Goal: Transaction & Acquisition: Purchase product/service

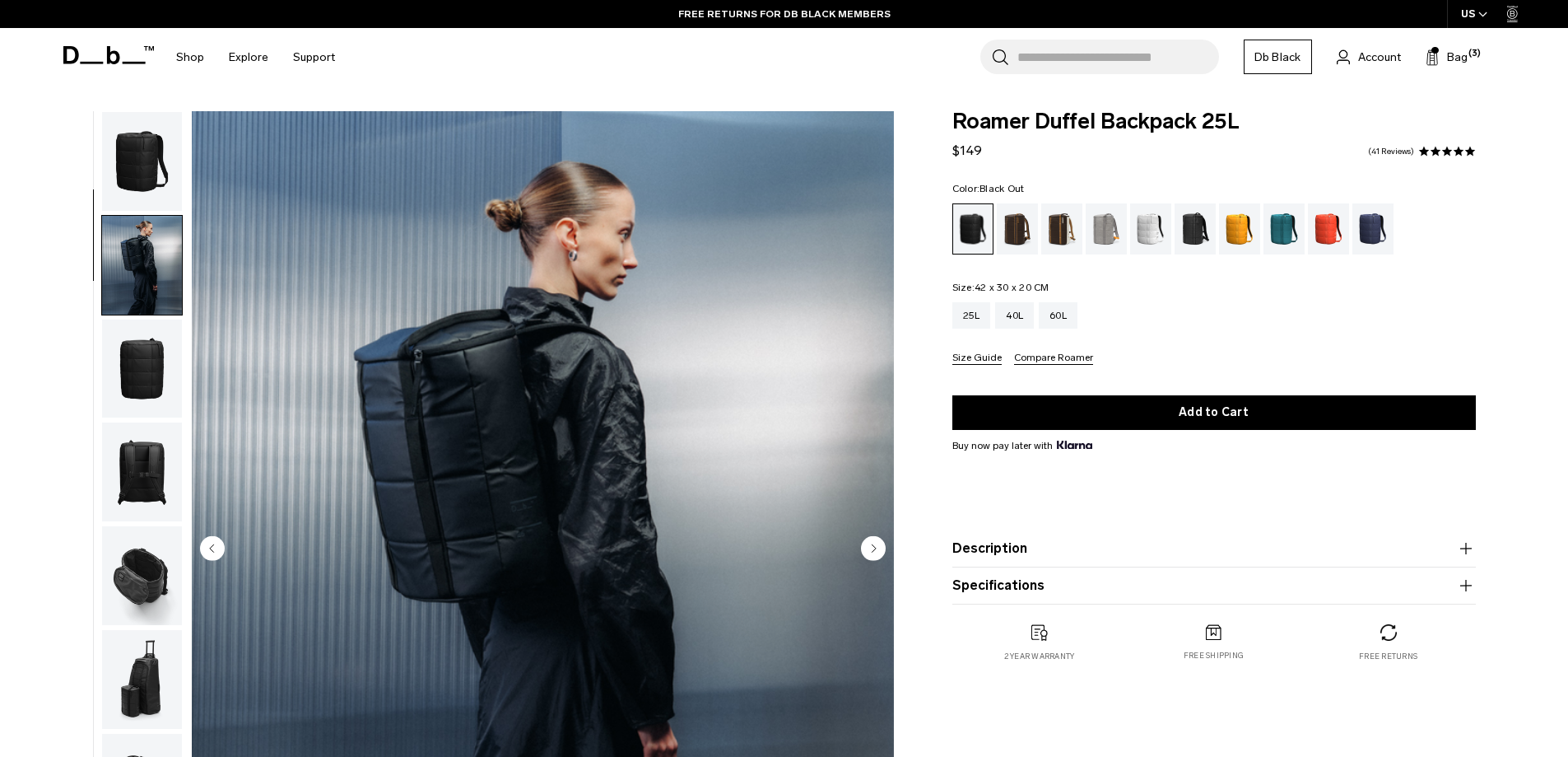
scroll to position [104, 0]
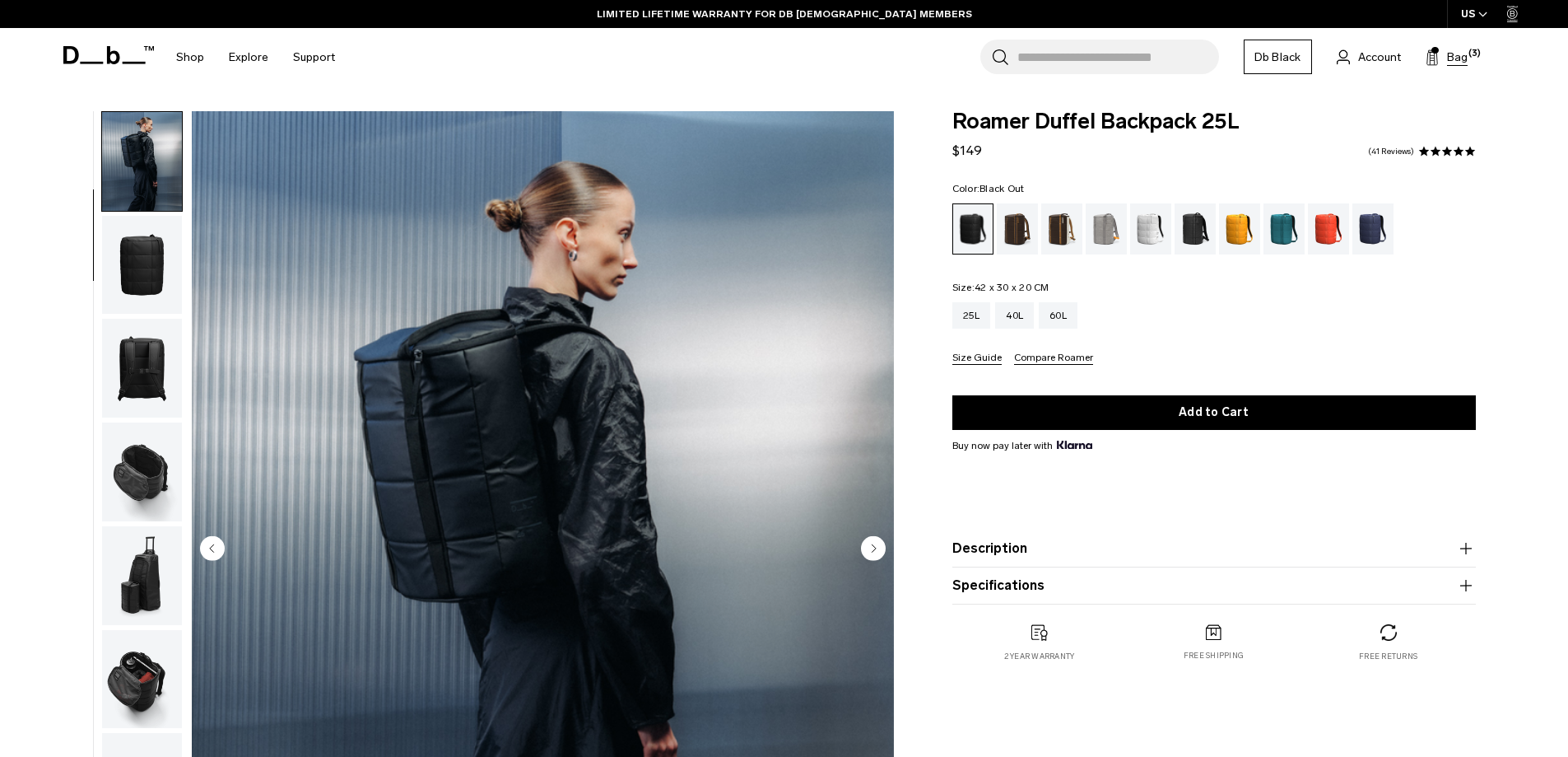
click at [1458, 58] on span "Bag" at bounding box center [1457, 57] width 20 height 17
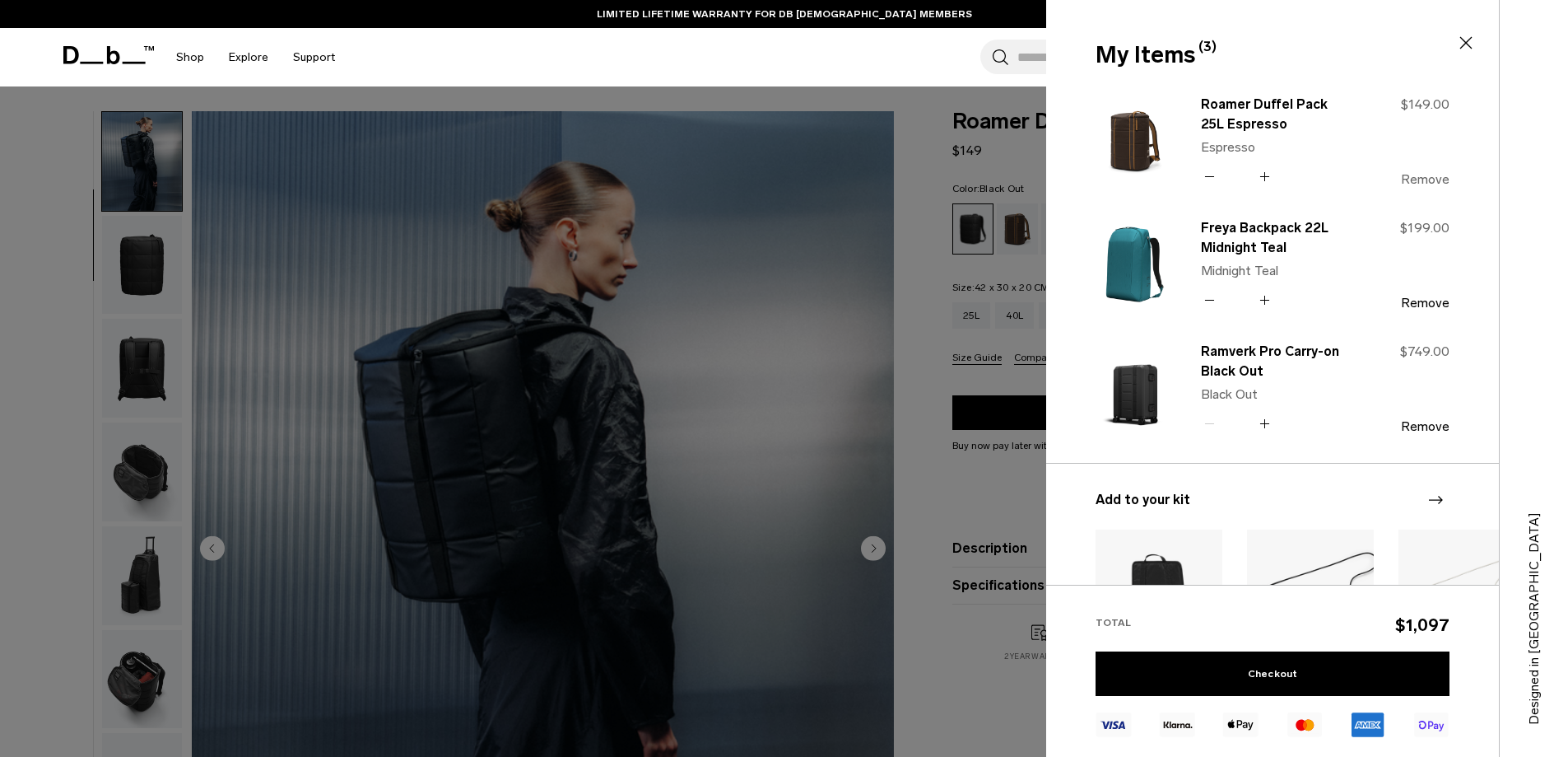
click at [1409, 180] on button "Remove" at bounding box center [1425, 179] width 48 height 15
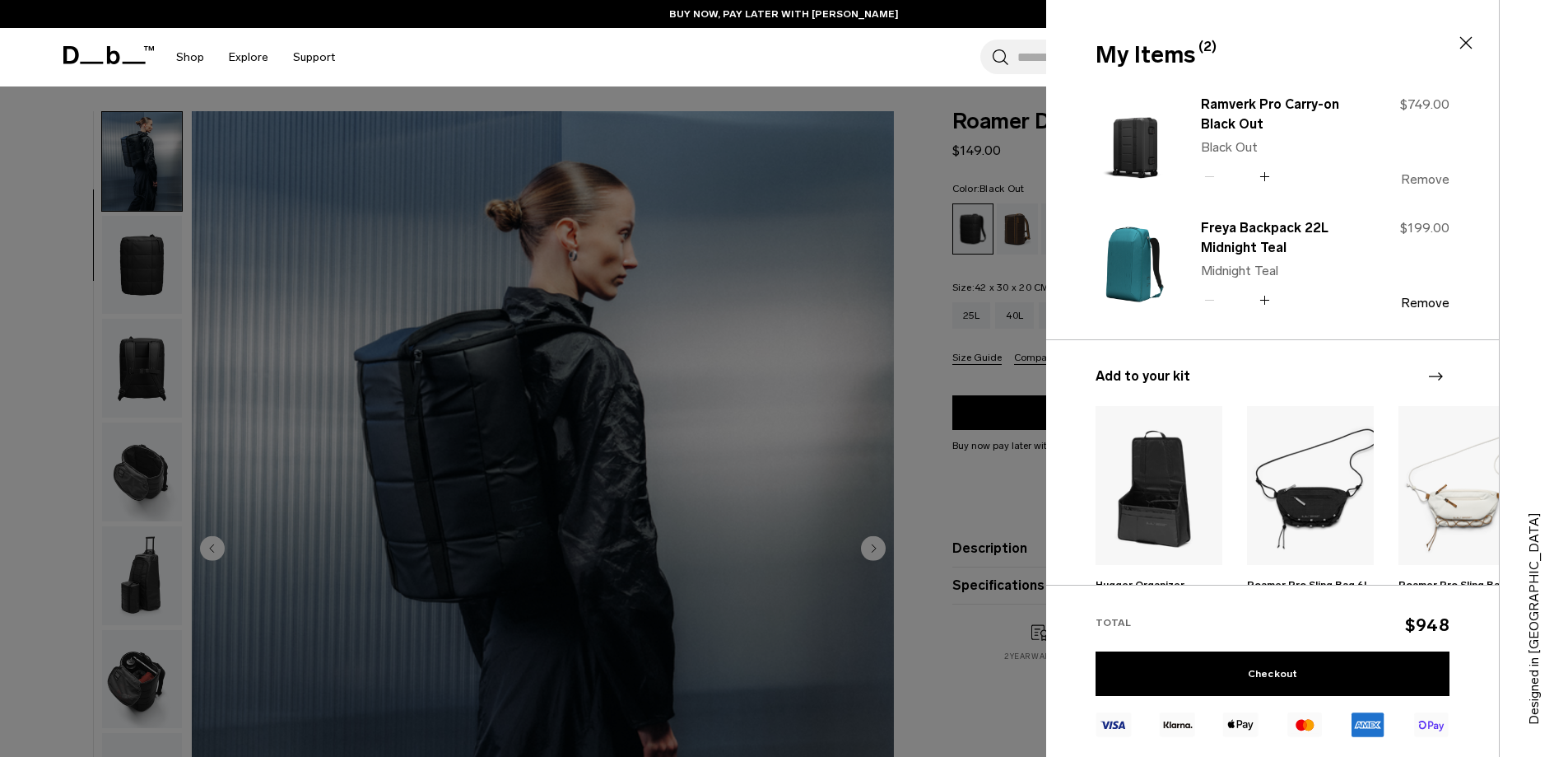
click at [1409, 173] on button "Remove" at bounding box center [1425, 179] width 48 height 15
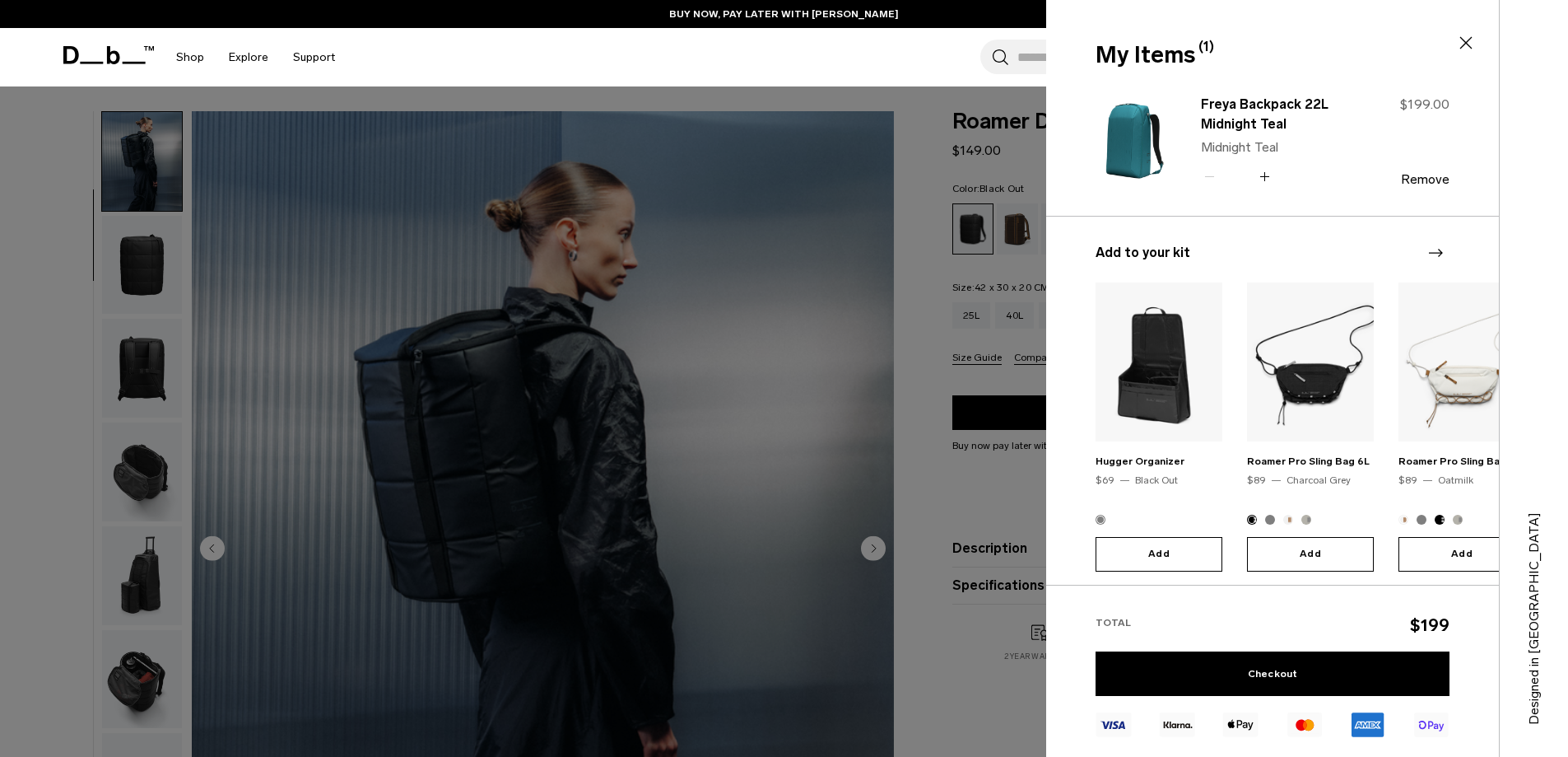
click at [1143, 127] on img at bounding box center [1135, 140] width 79 height 97
click at [1264, 114] on link "Freya Backpack 22L Midnight Teal" at bounding box center [1273, 114] width 145 height 40
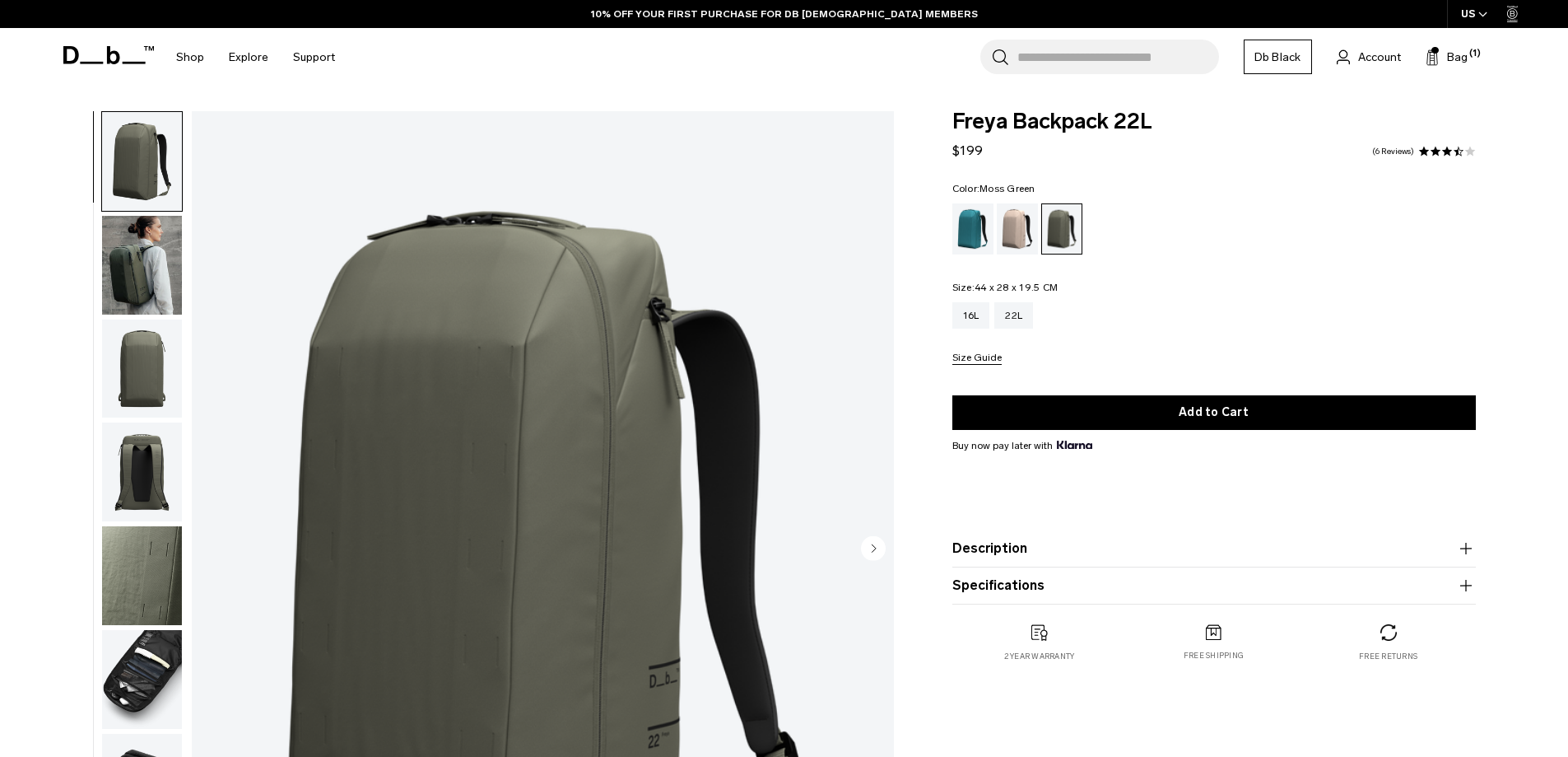
click at [129, 271] on img "button" at bounding box center [142, 265] width 79 height 99
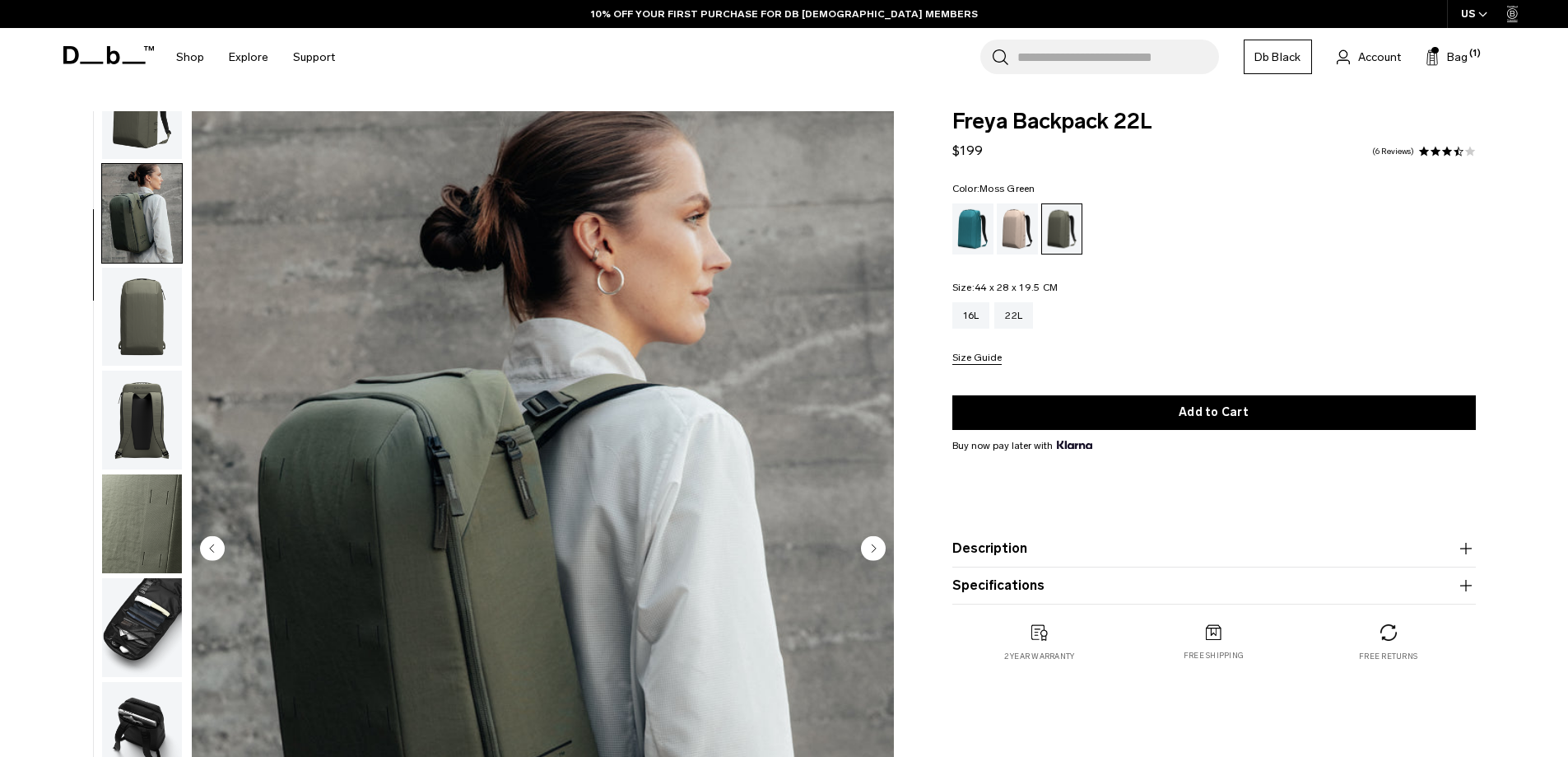
scroll to position [247, 0]
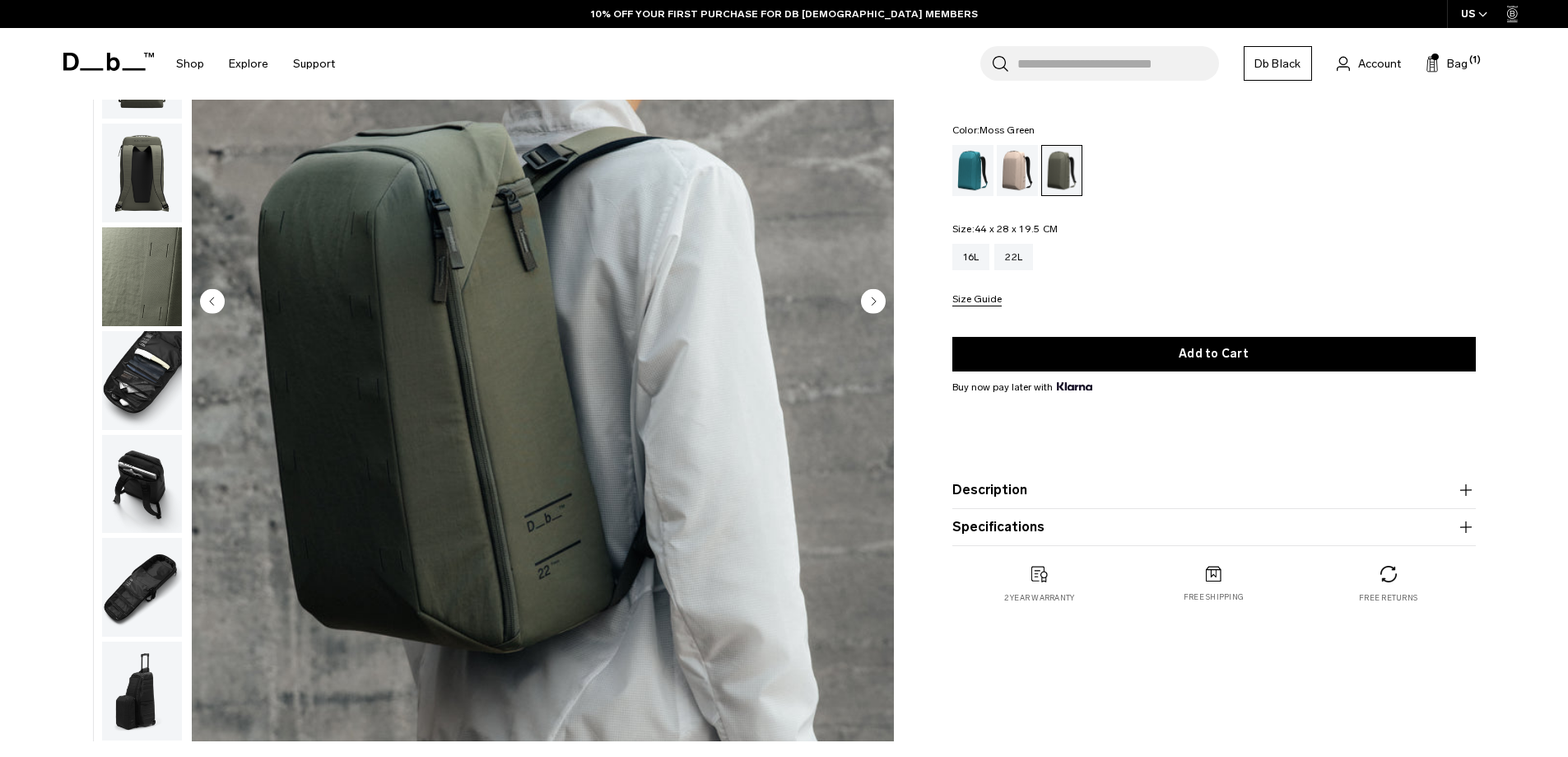
click at [151, 395] on img "button" at bounding box center [142, 380] width 79 height 99
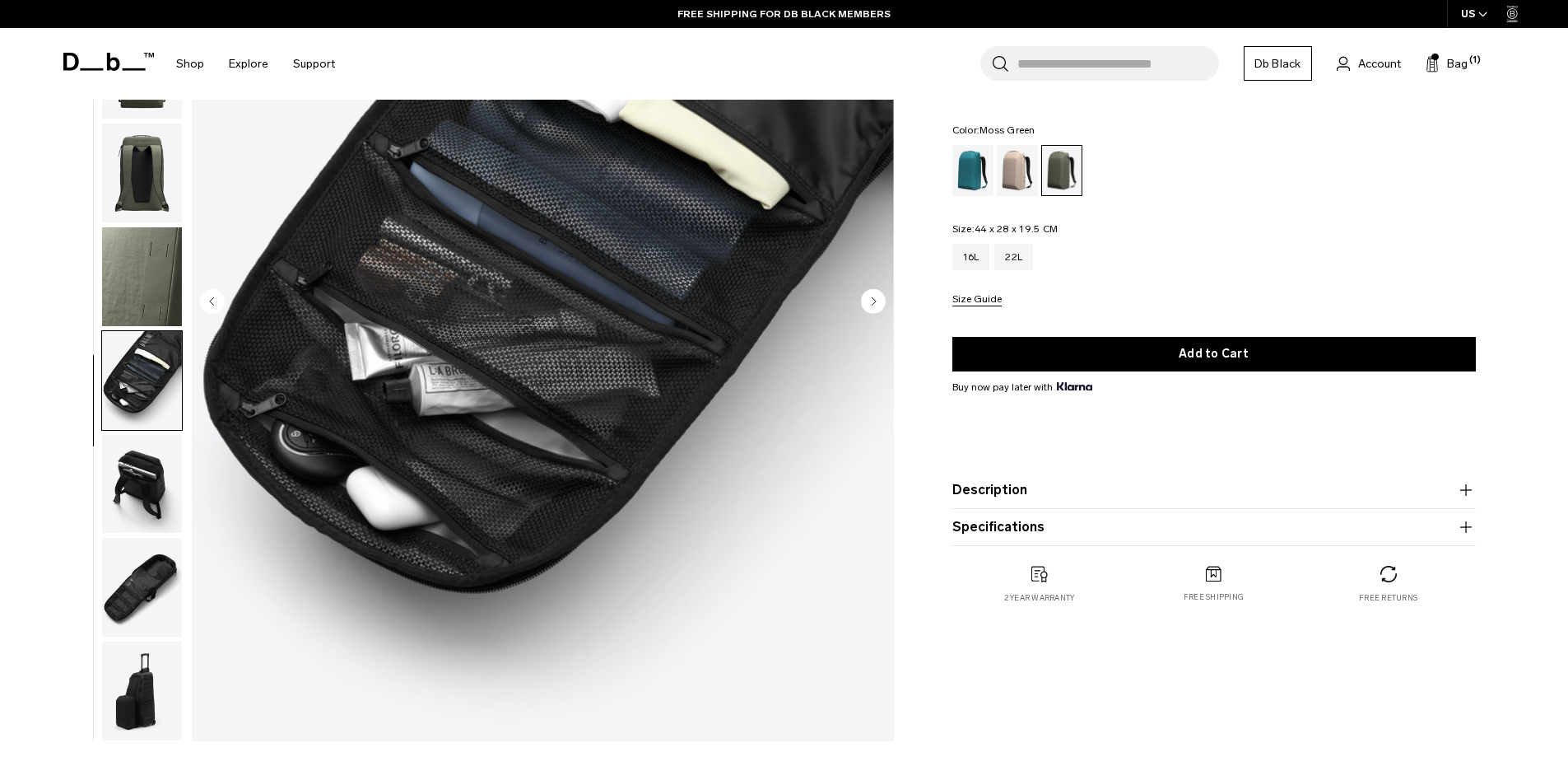
click at [140, 455] on img "button" at bounding box center [142, 484] width 79 height 99
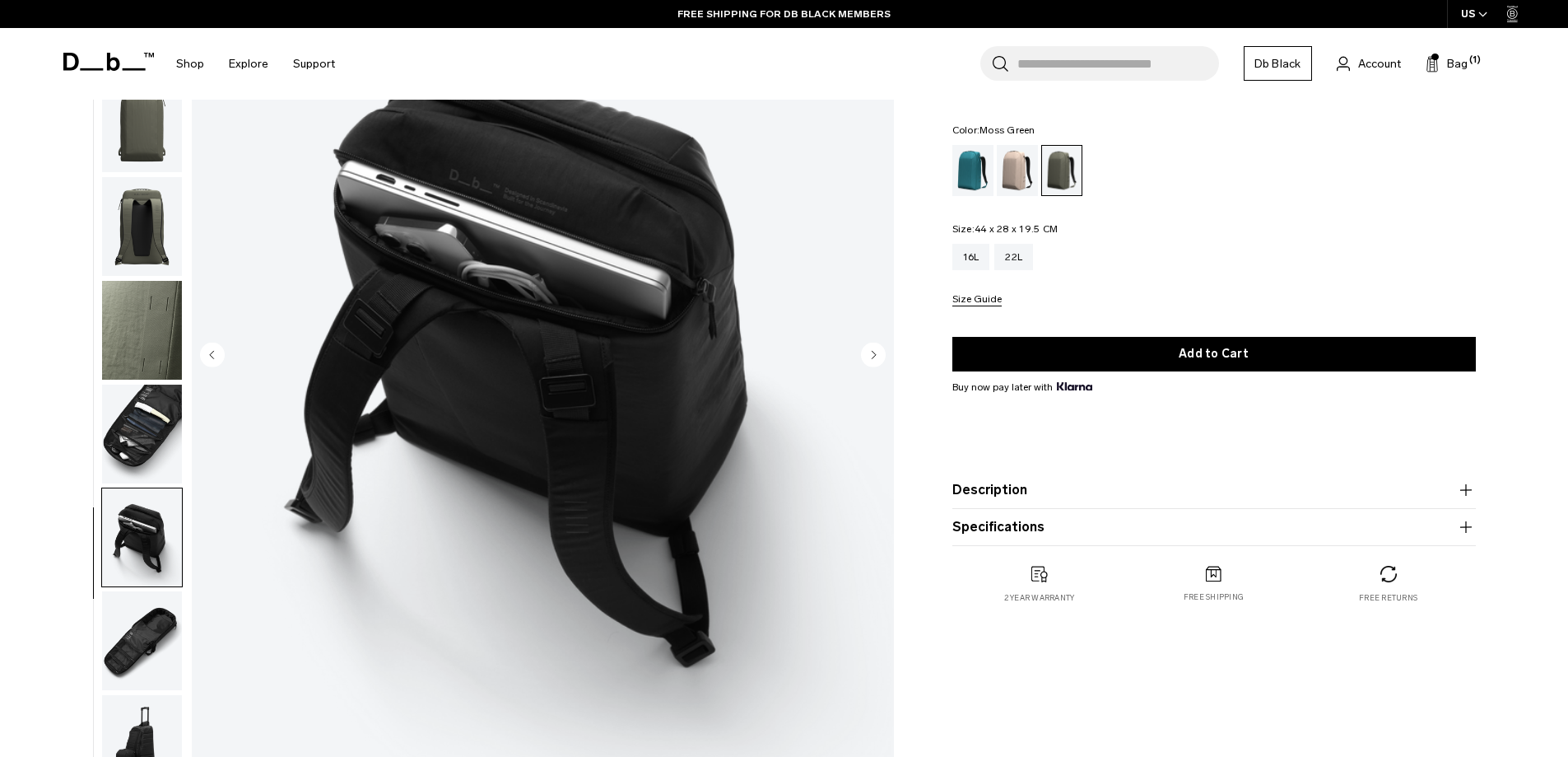
scroll to position [165, 0]
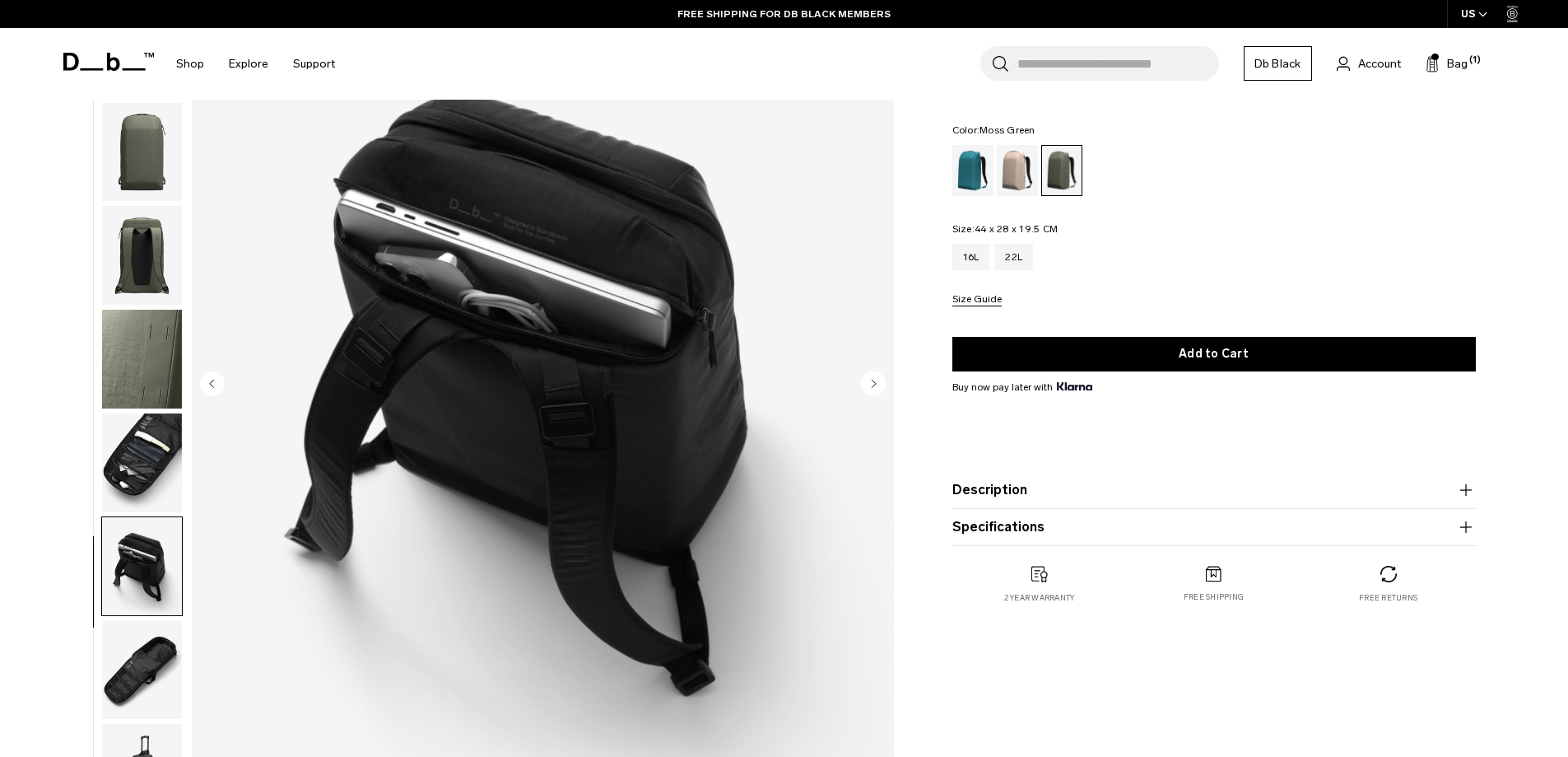
click at [157, 580] on img "button" at bounding box center [142, 566] width 79 height 99
click at [167, 662] on img "button" at bounding box center [142, 669] width 79 height 99
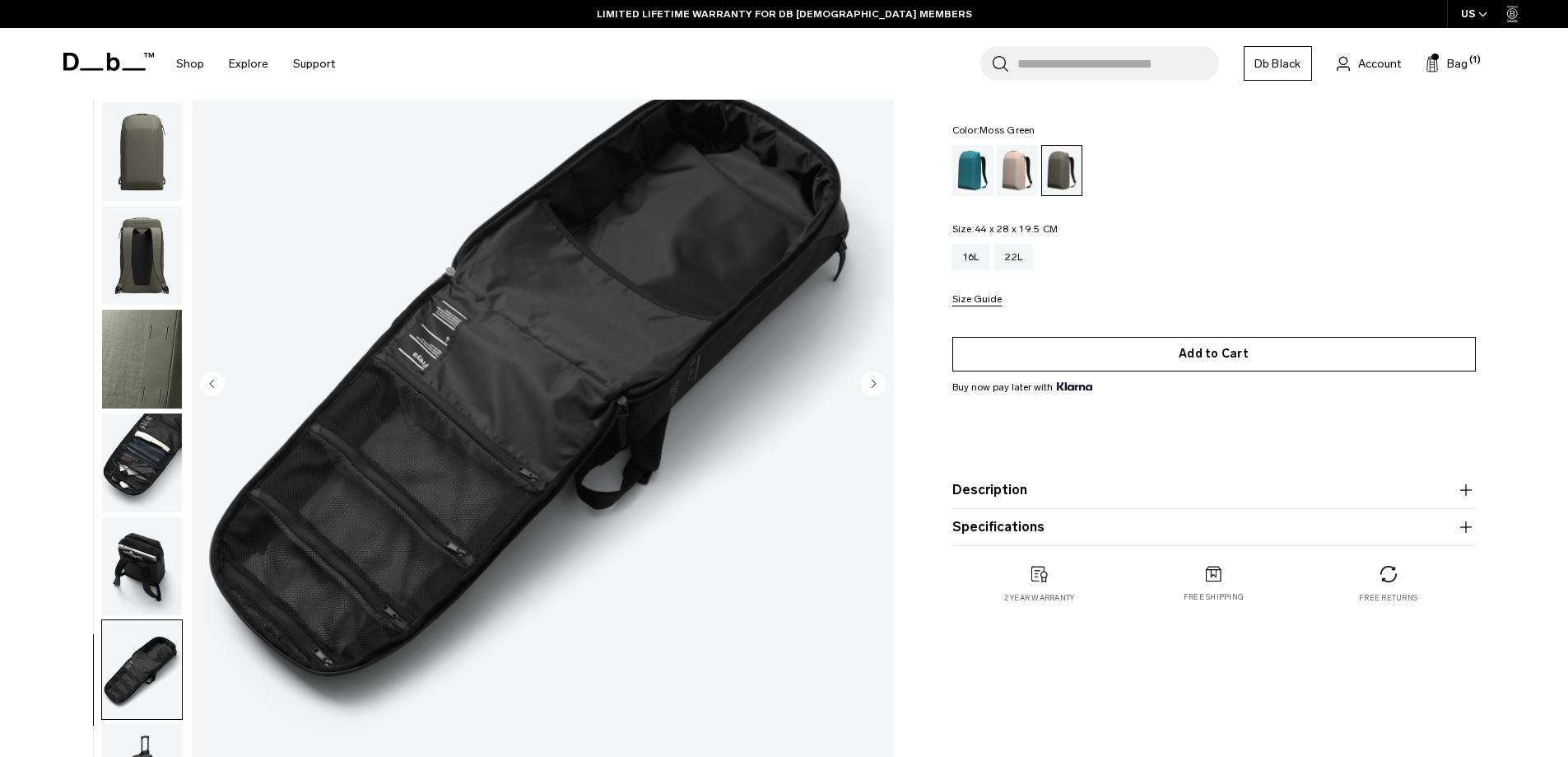
click at [1124, 359] on button "Add to Cart" at bounding box center [1214, 354] width 524 height 35
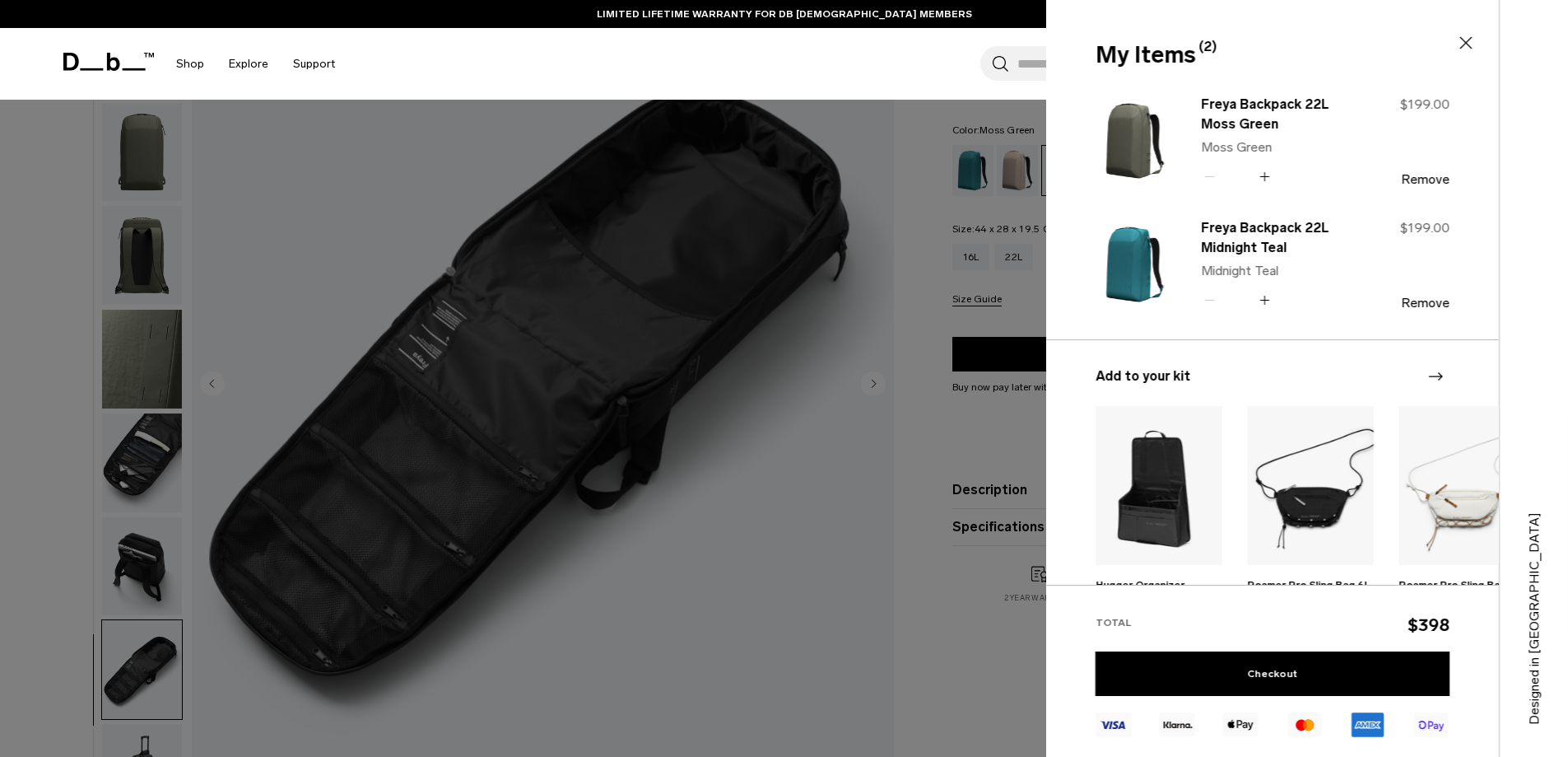
click at [696, 64] on div "Search for Bags, Luggage... Search Close Trending Products All Products Hugger …" at bounding box center [929, 63] width 1165 height 72
click at [195, 63] on link "Shop" at bounding box center [189, 63] width 28 height 58
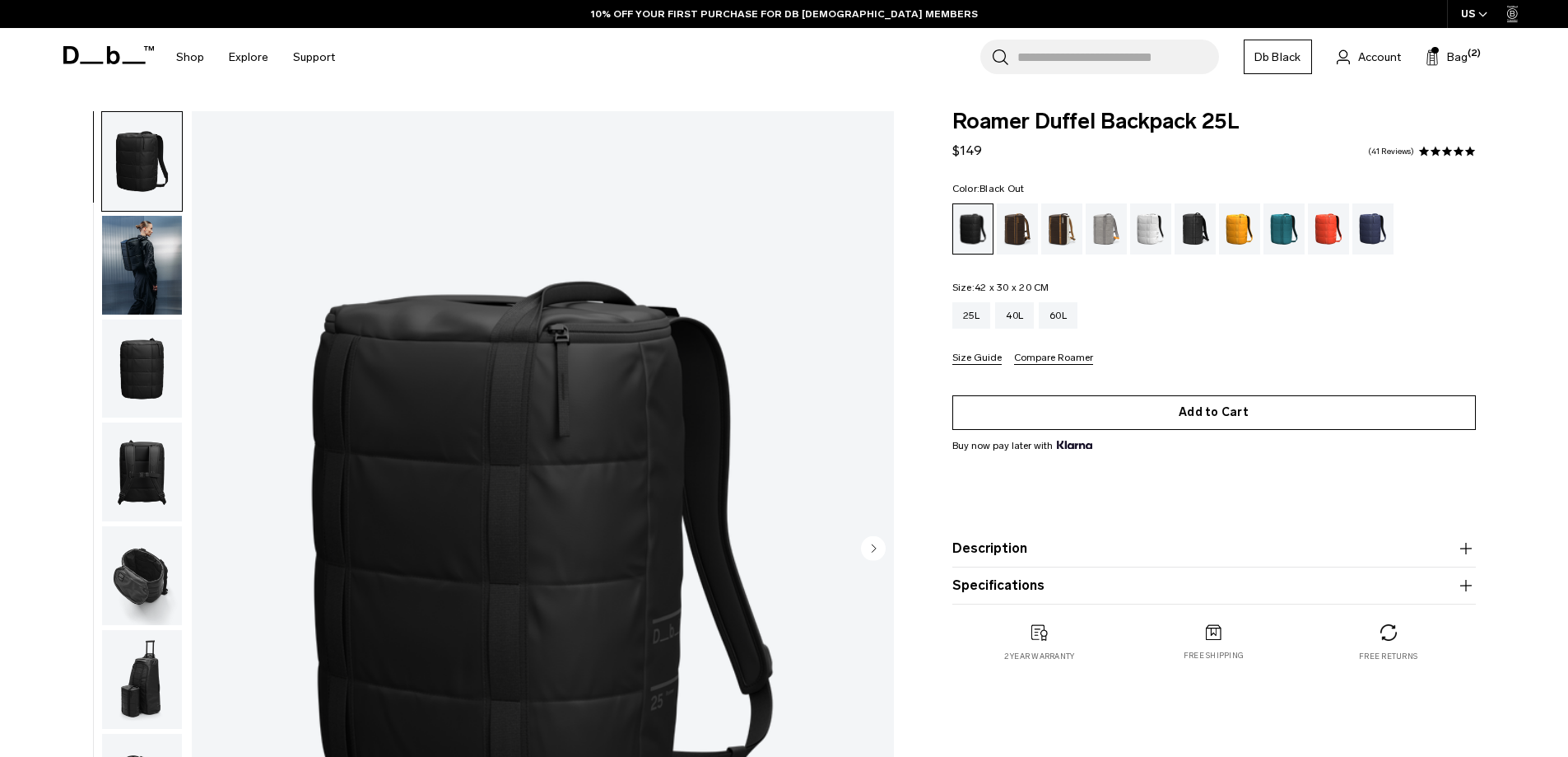
click at [1172, 420] on button "Add to Cart" at bounding box center [1214, 412] width 524 height 35
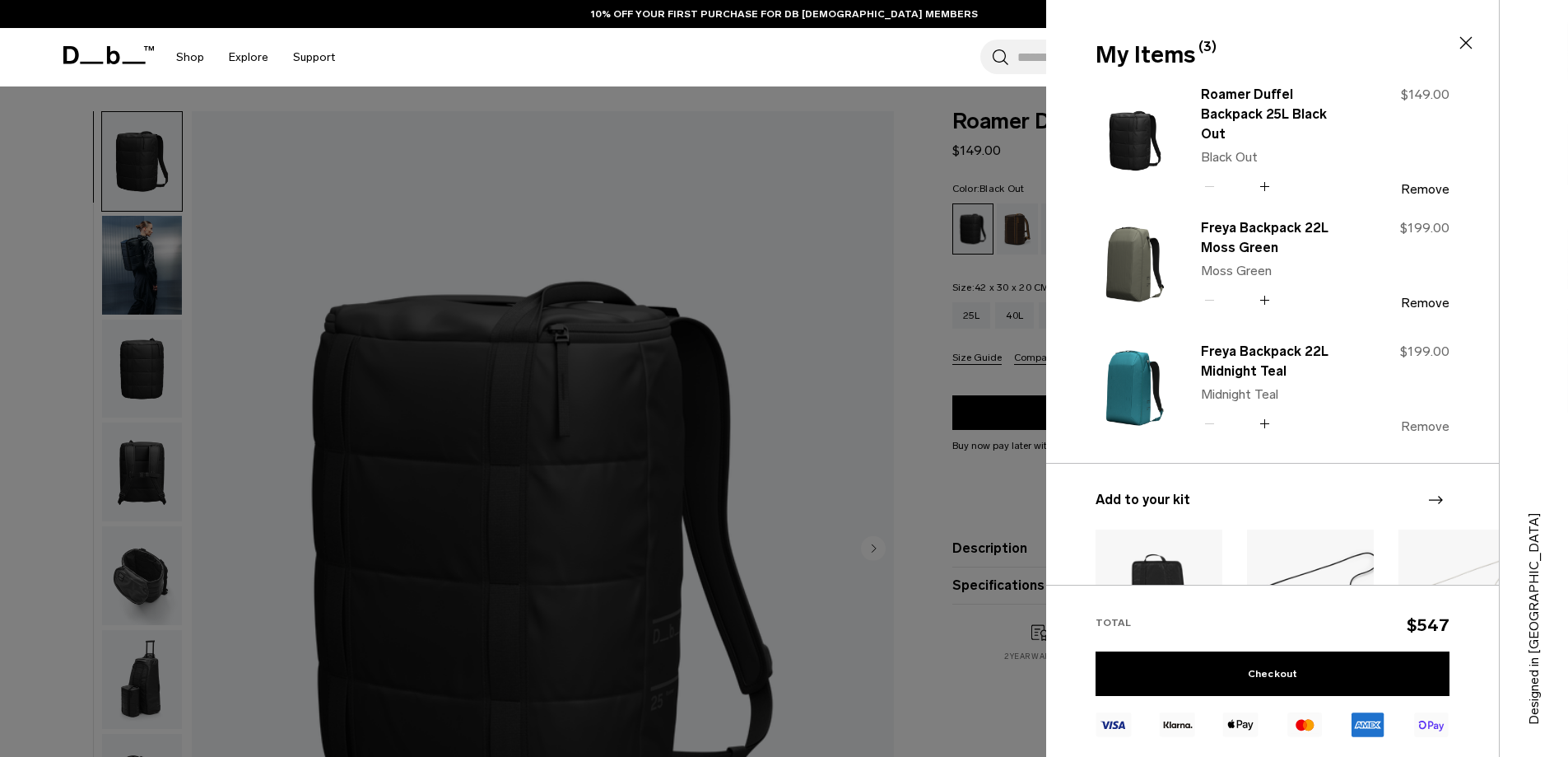
click at [1428, 425] on button "Remove" at bounding box center [1425, 426] width 48 height 15
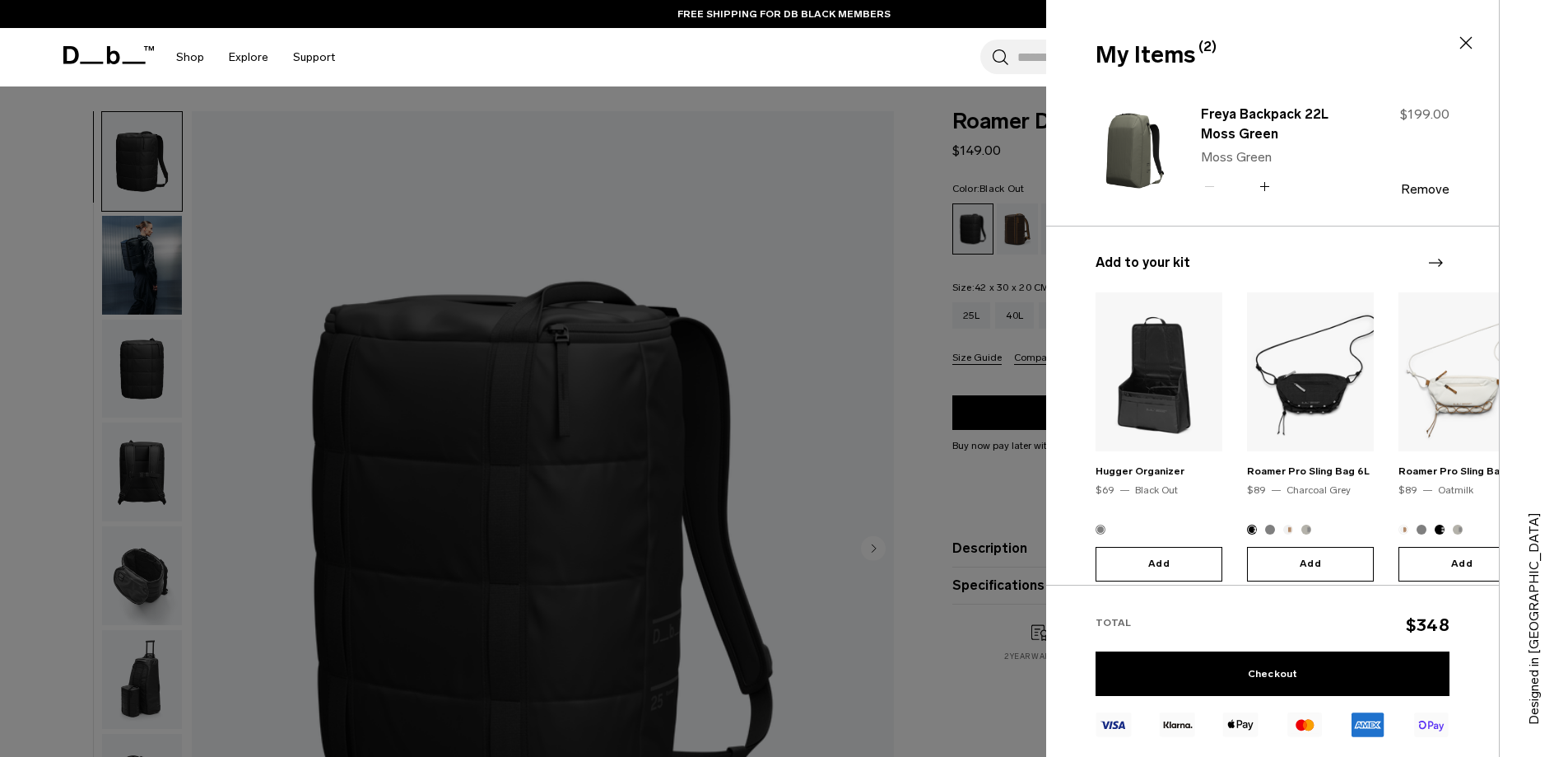
scroll to position [127, 0]
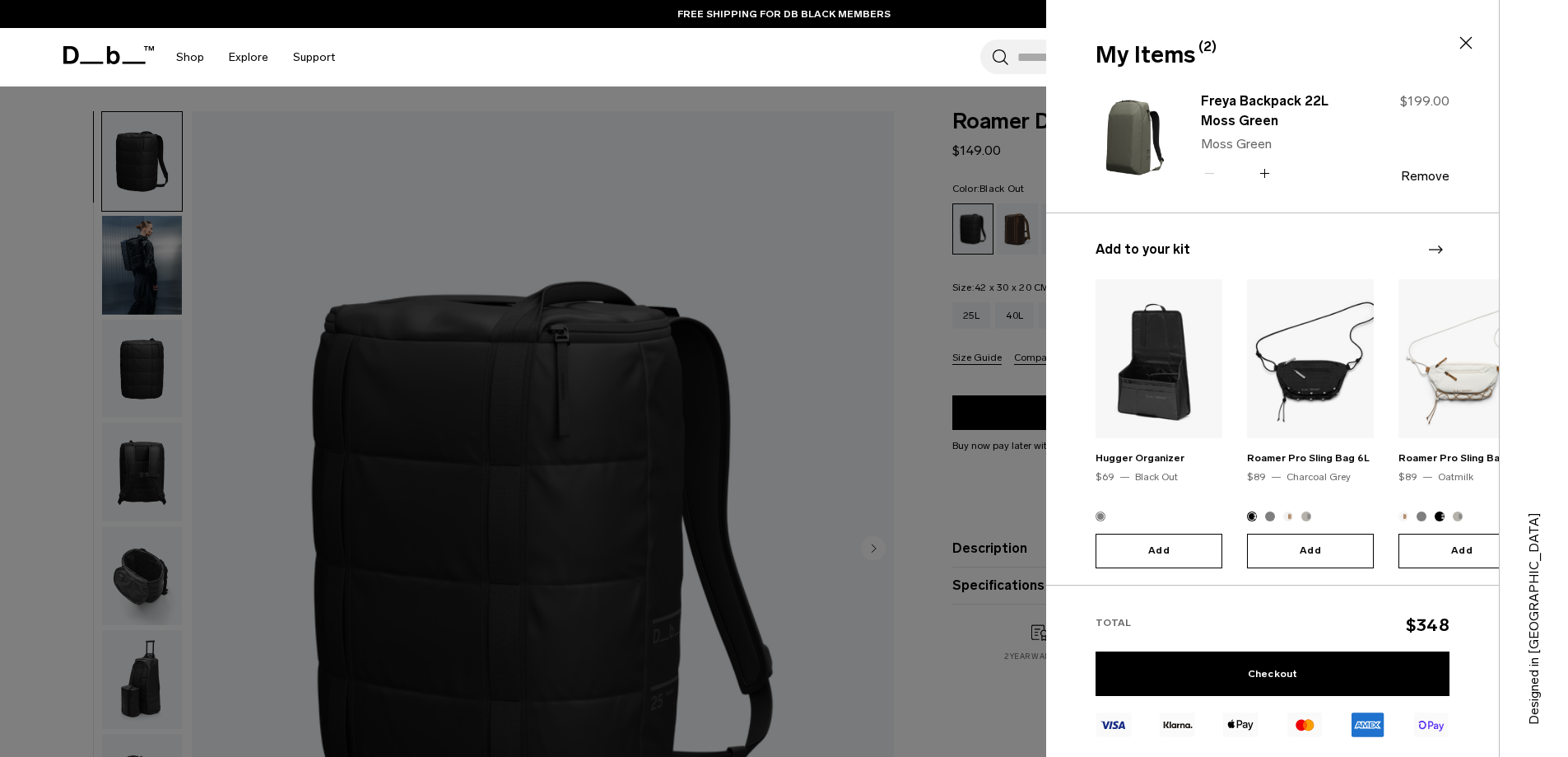
drag, startPoint x: 523, startPoint y: 49, endPoint x: 365, endPoint y: 48, distance: 158.0
click at [504, 48] on div "Search for Bags, Luggage... Search Close Trending Products All Products Hugger …" at bounding box center [929, 57] width 1165 height 58
click at [184, 58] on link "Shop" at bounding box center [189, 57] width 28 height 58
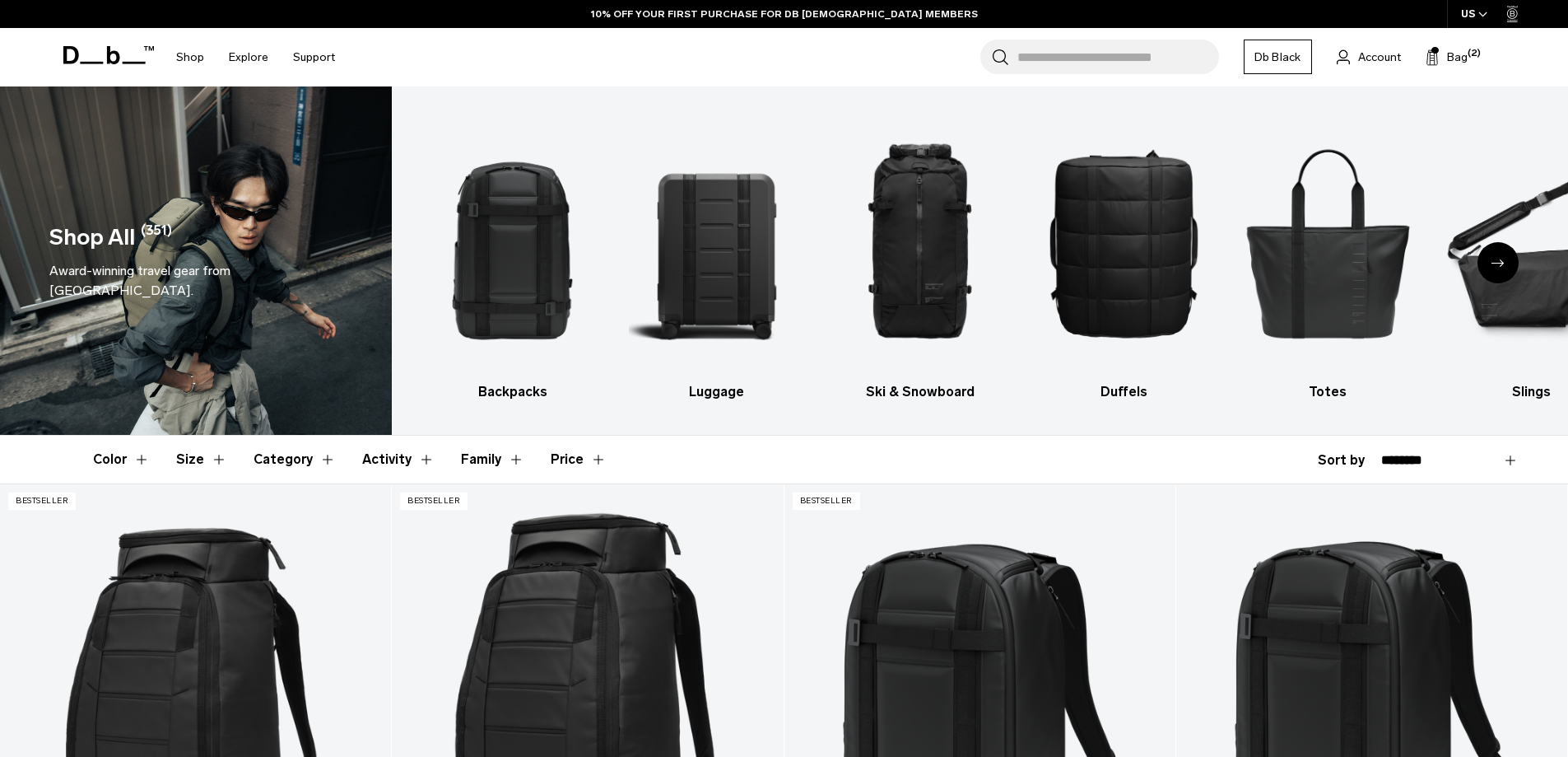
click at [1499, 263] on icon "Next slide" at bounding box center [1499, 263] width 14 height 8
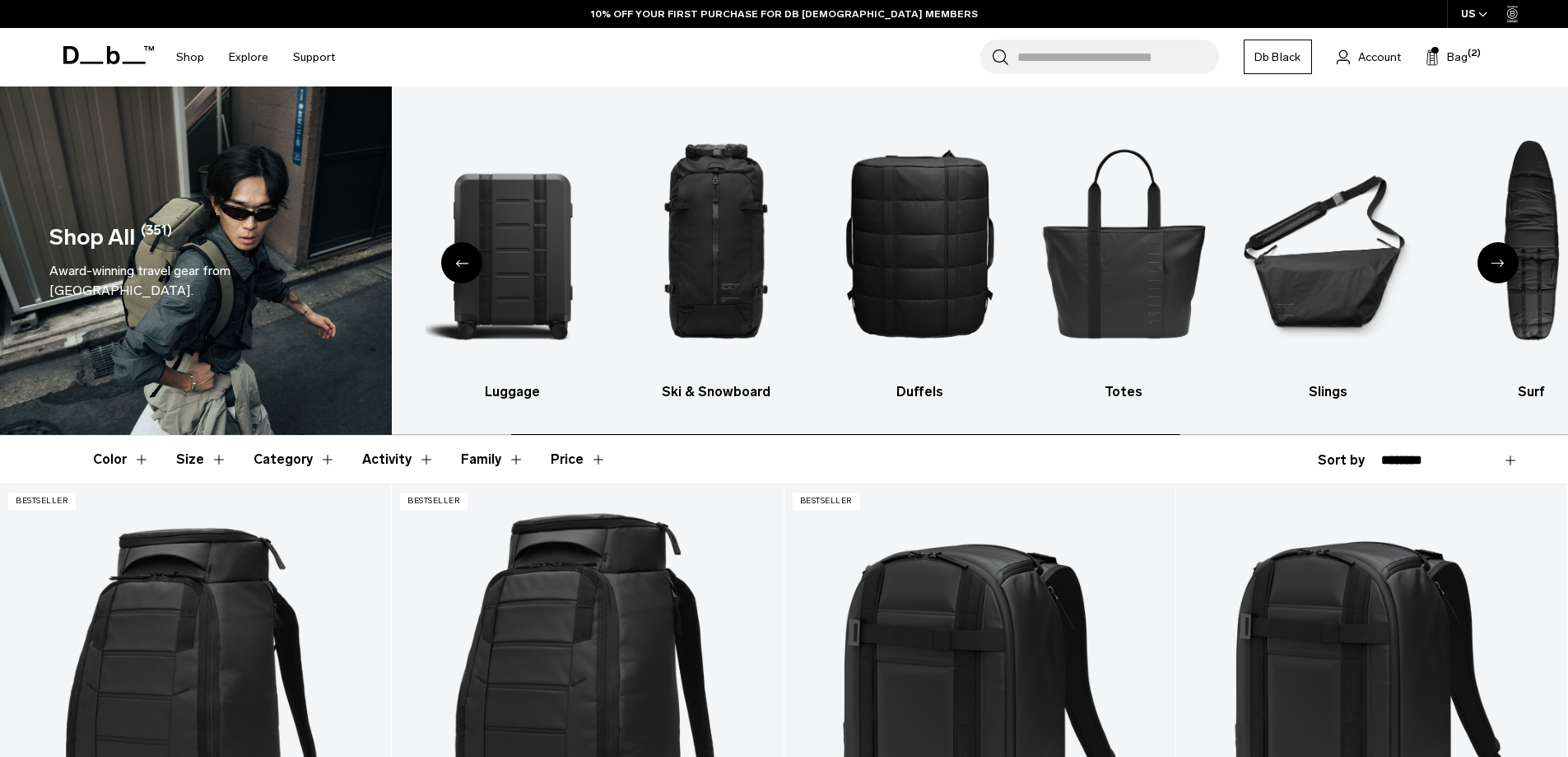
click at [1499, 263] on icon "Next slide" at bounding box center [1499, 263] width 14 height 8
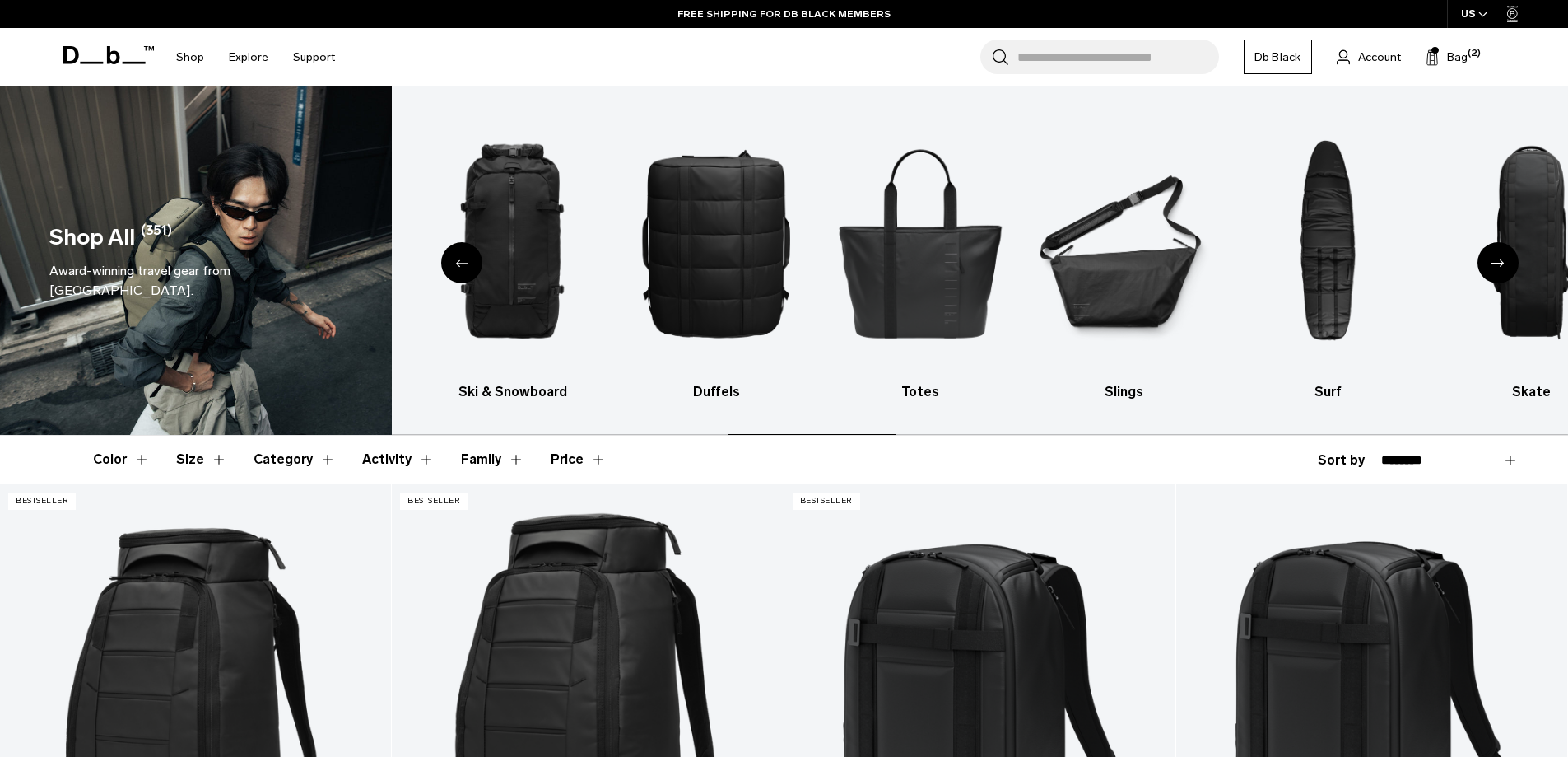
click at [1499, 263] on icon "Next slide" at bounding box center [1499, 263] width 14 height 8
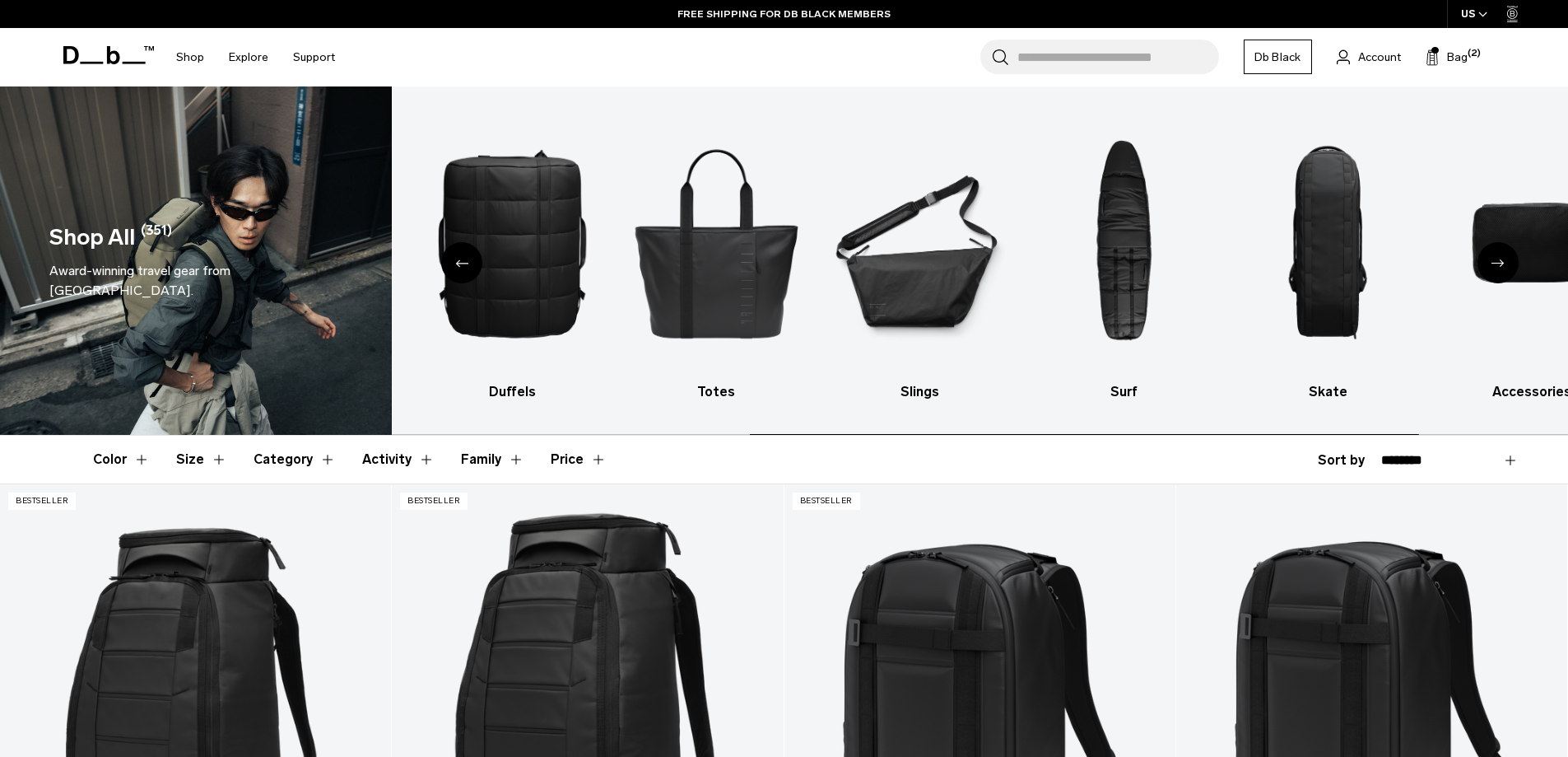
click at [1499, 263] on icon "Next slide" at bounding box center [1499, 263] width 14 height 8
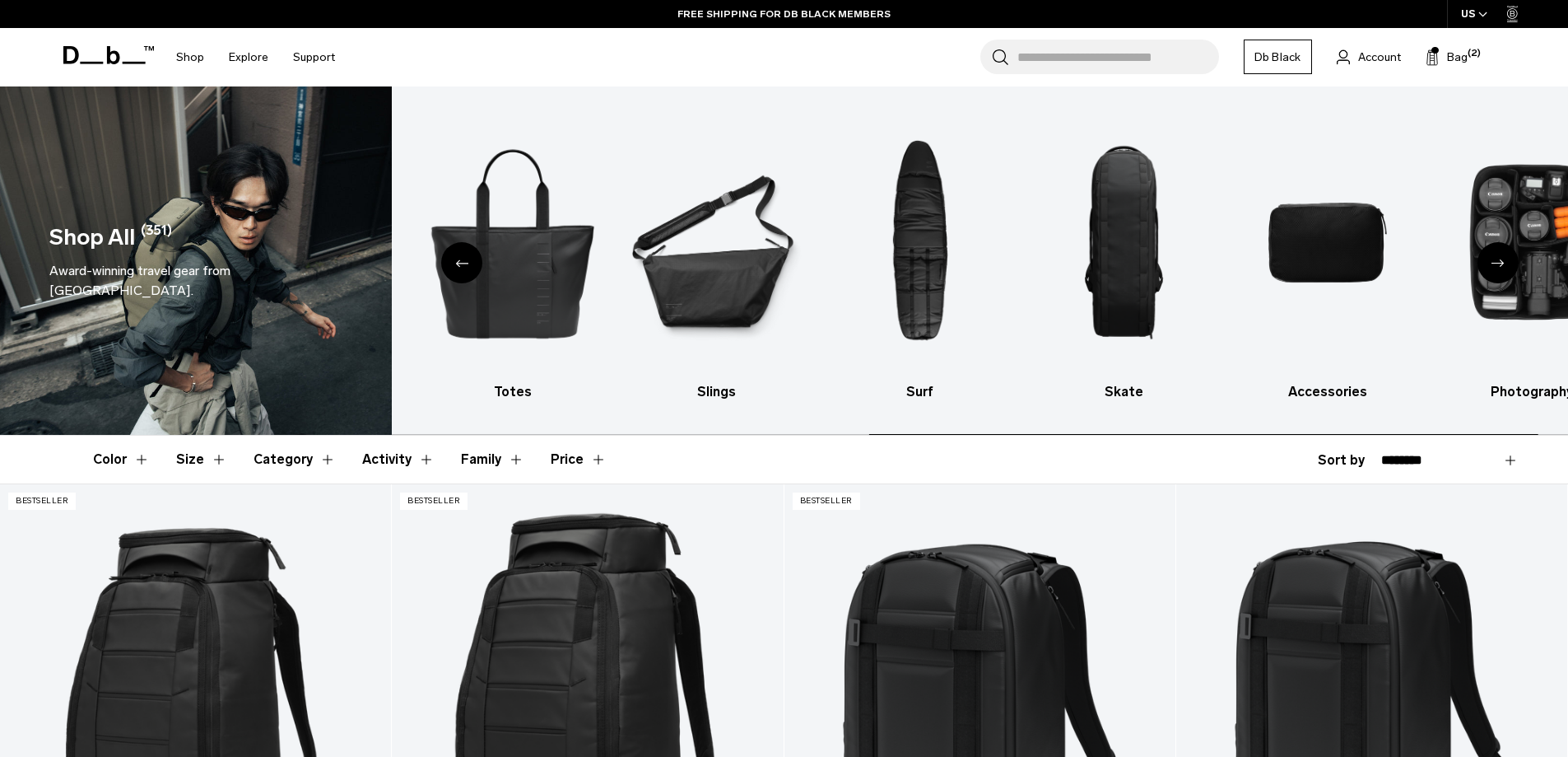
click at [1499, 263] on icon "Next slide" at bounding box center [1499, 263] width 14 height 8
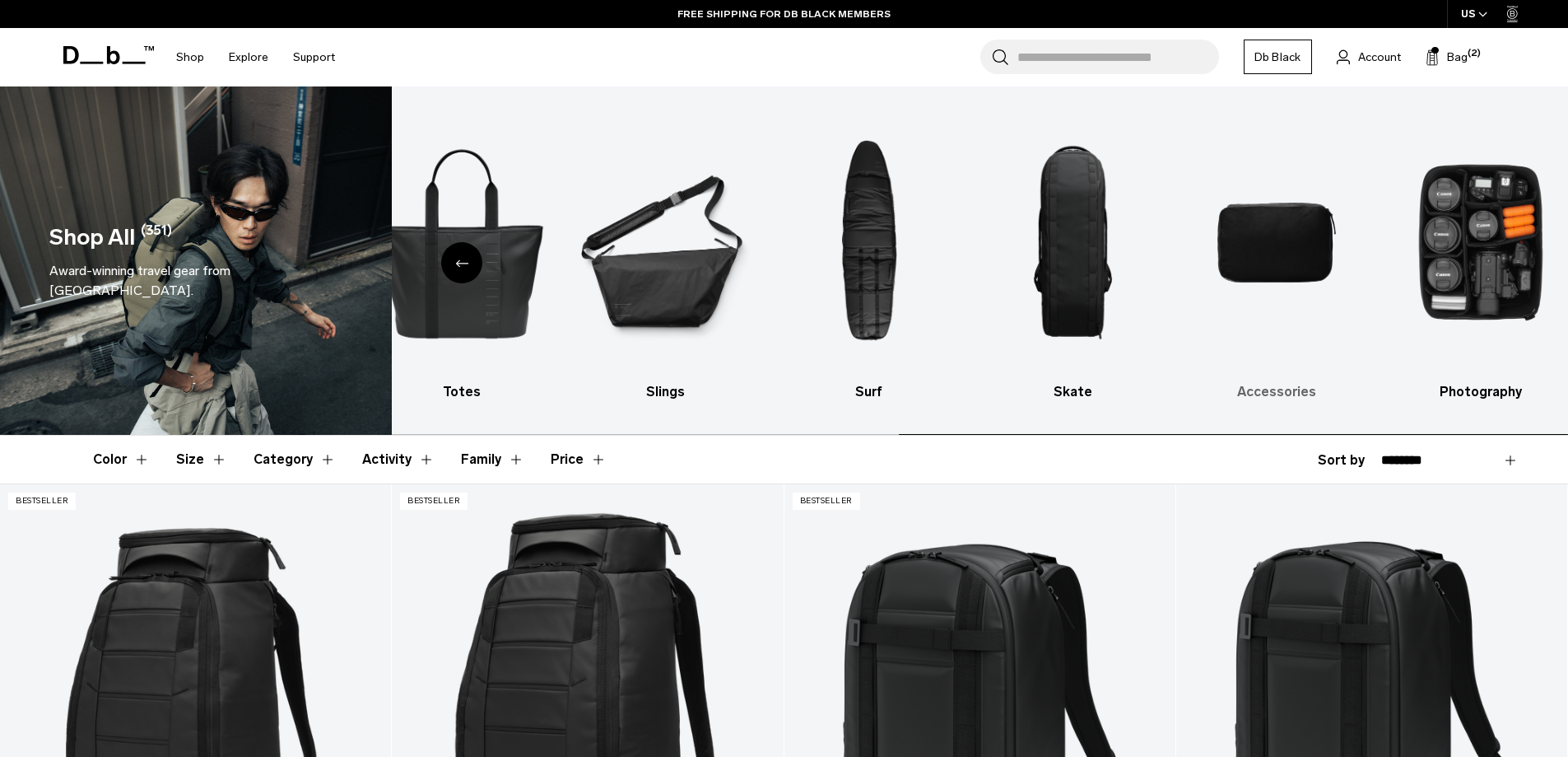
click at [1280, 246] on img "9 / 10" at bounding box center [1277, 242] width 175 height 263
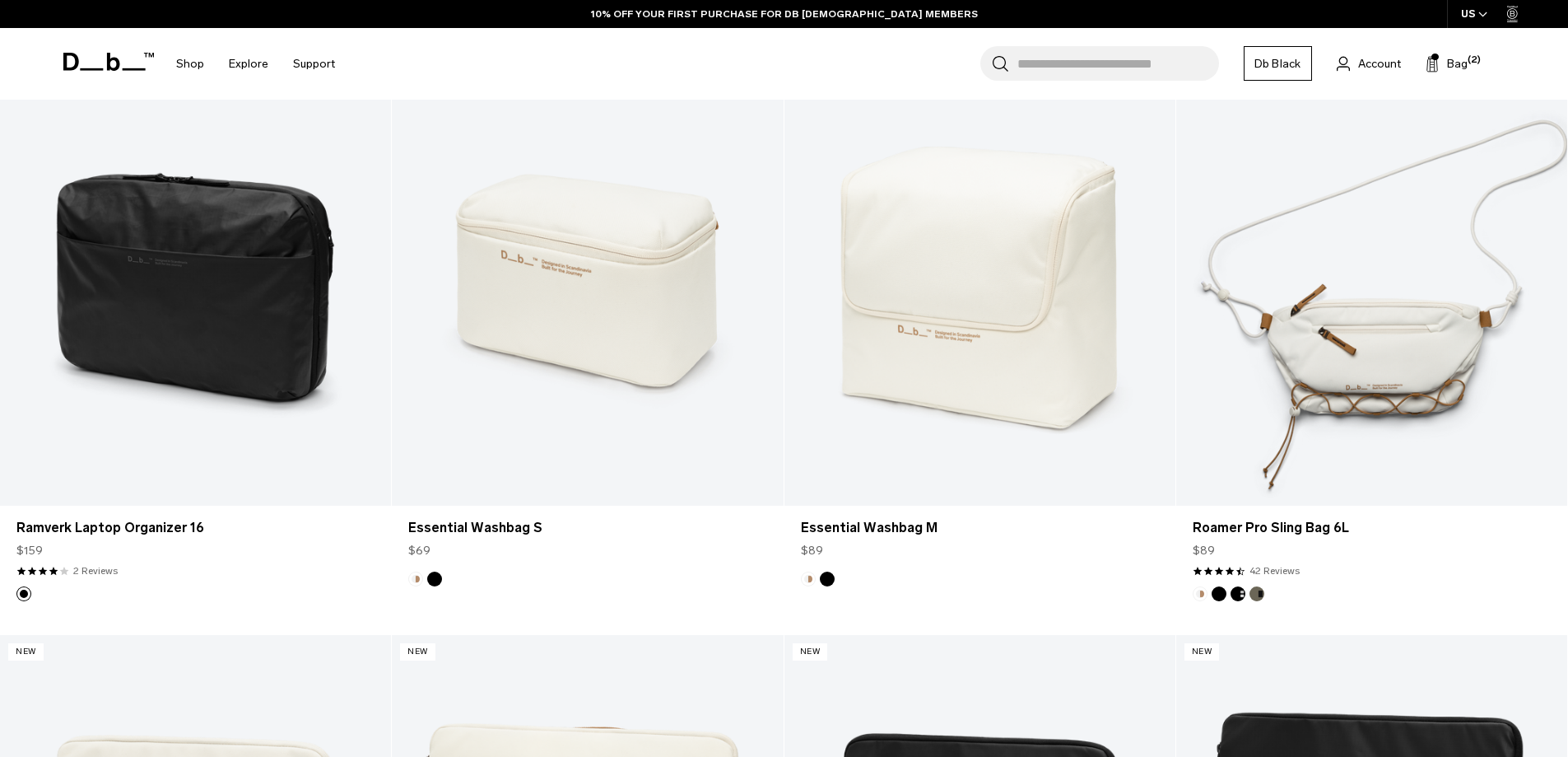
scroll to position [4364, 0]
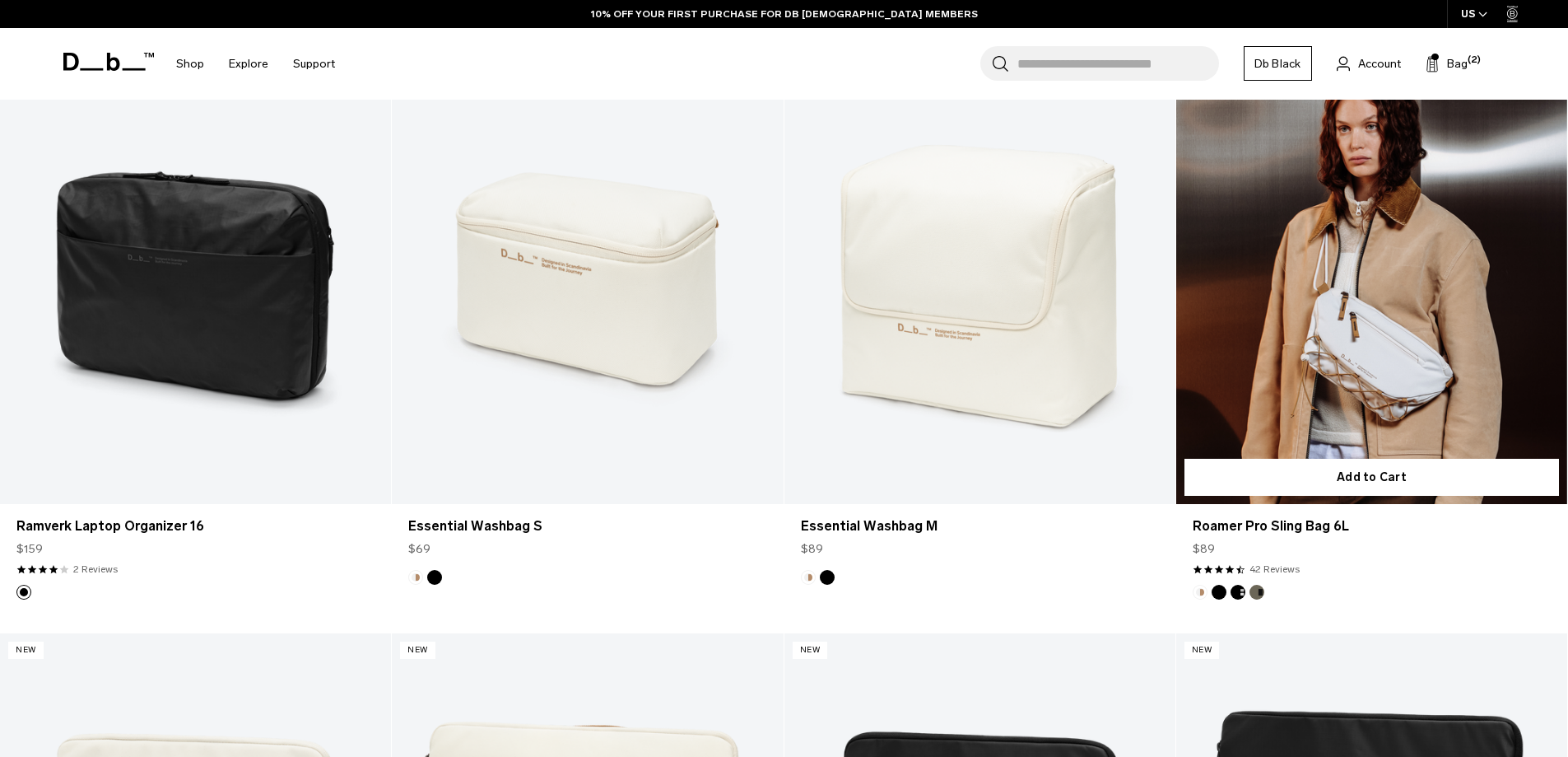
drag, startPoint x: 1235, startPoint y: 590, endPoint x: 1265, endPoint y: 593, distance: 30.1
click at [1235, 590] on button "Charcoal Grey" at bounding box center [1238, 592] width 15 height 15
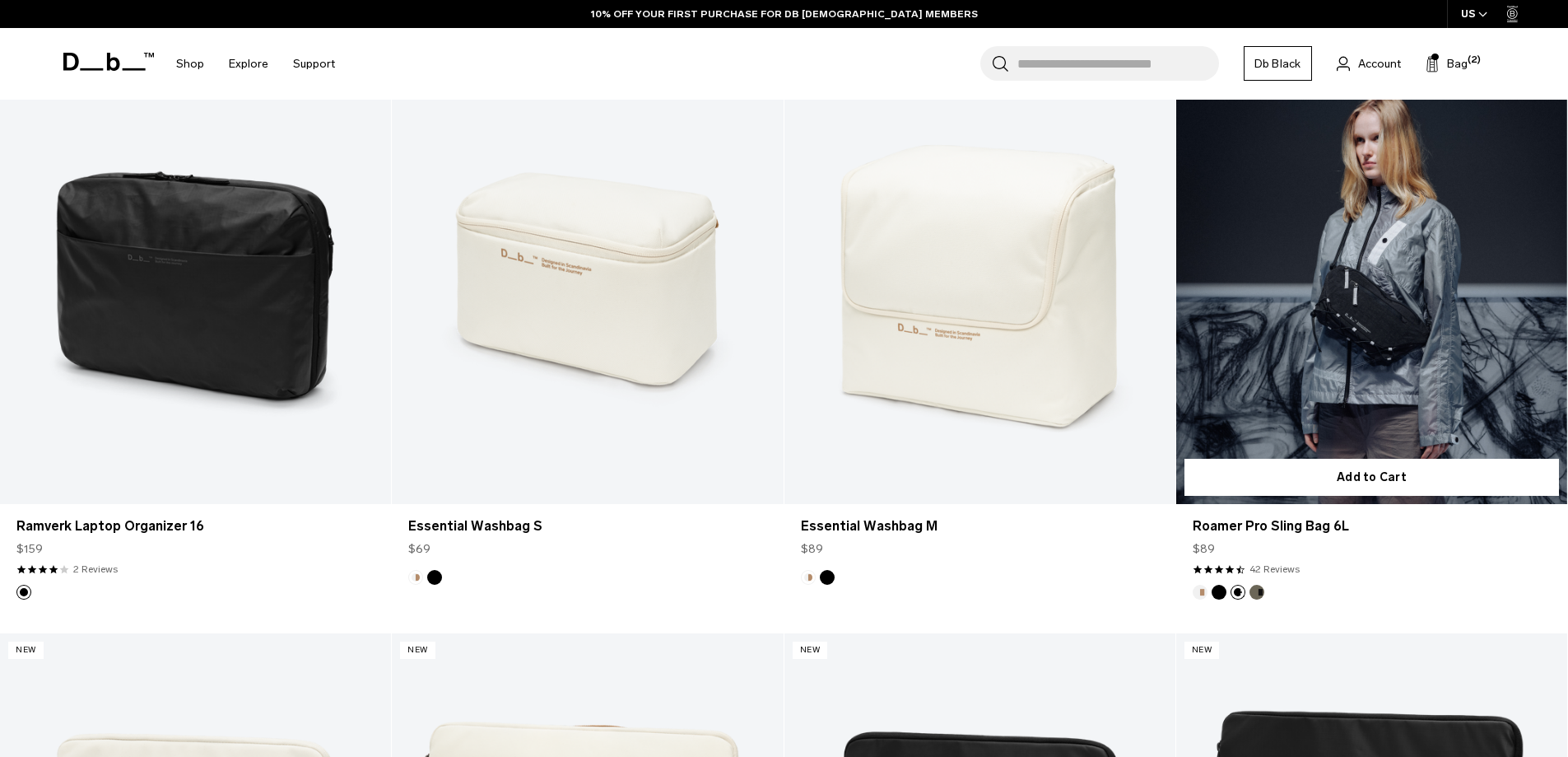
click at [1255, 589] on button "Forest Green" at bounding box center [1258, 592] width 15 height 15
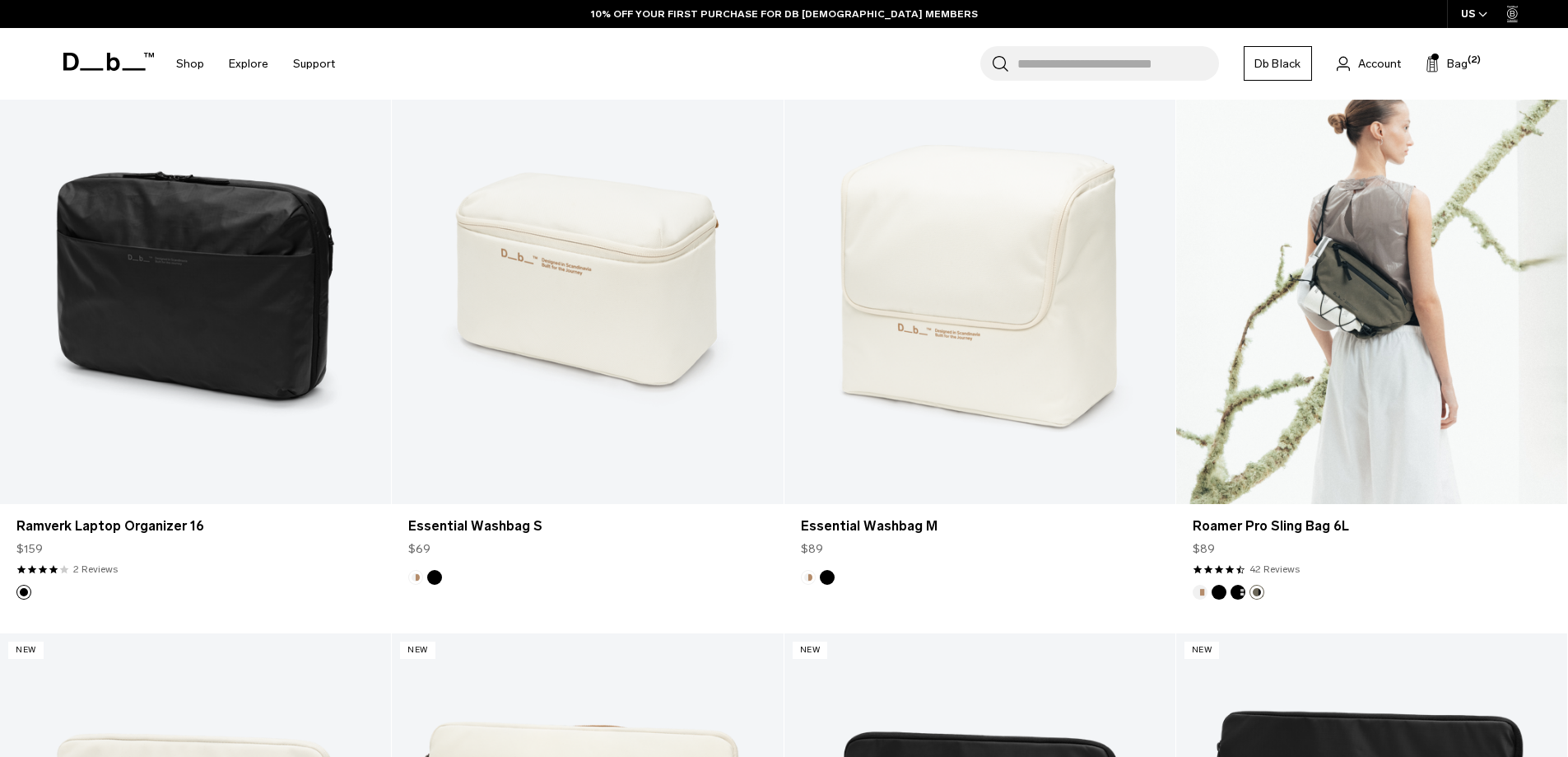
click at [1218, 591] on button "Black Out" at bounding box center [1220, 592] width 15 height 15
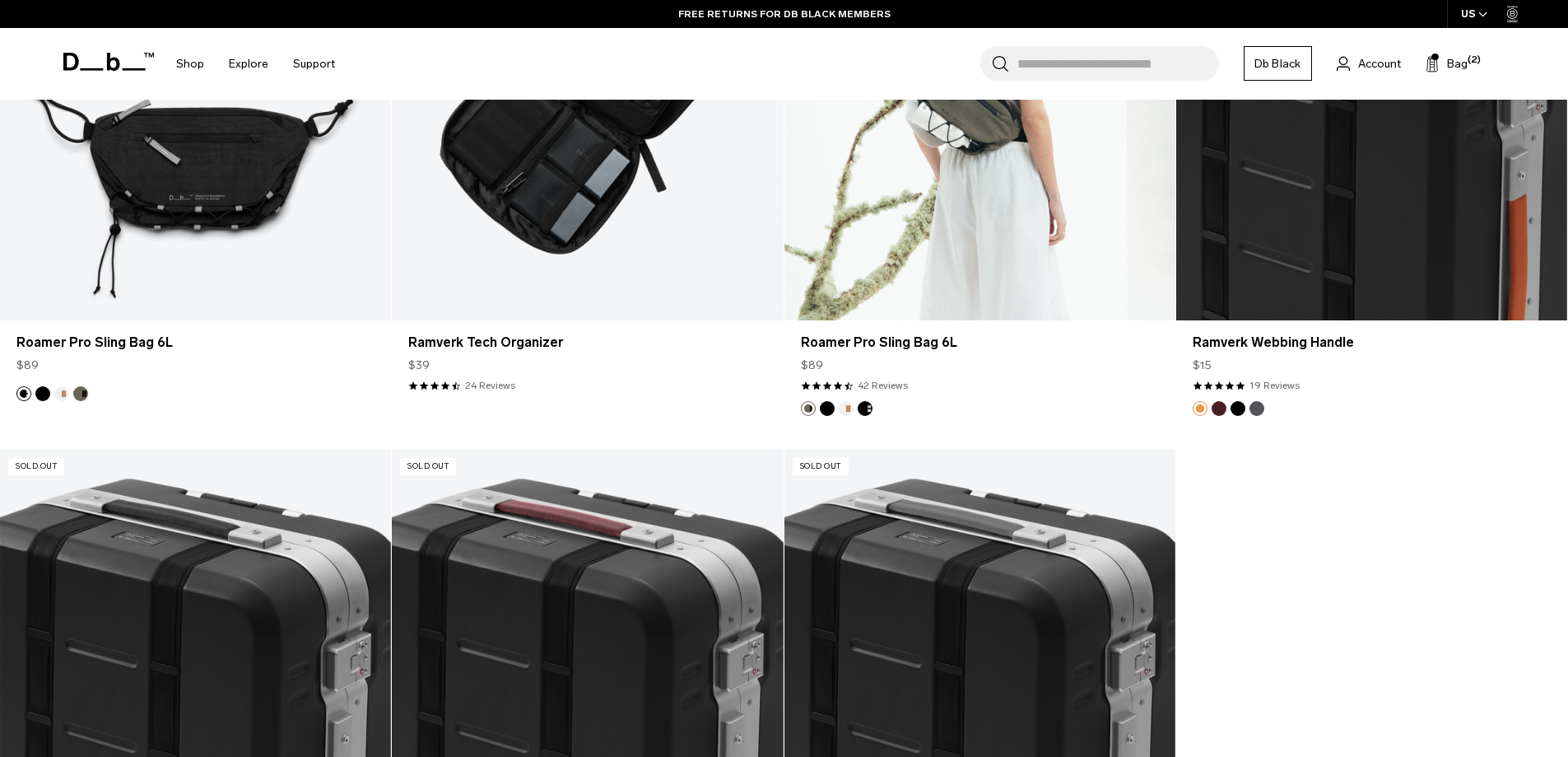
scroll to position [5516, 0]
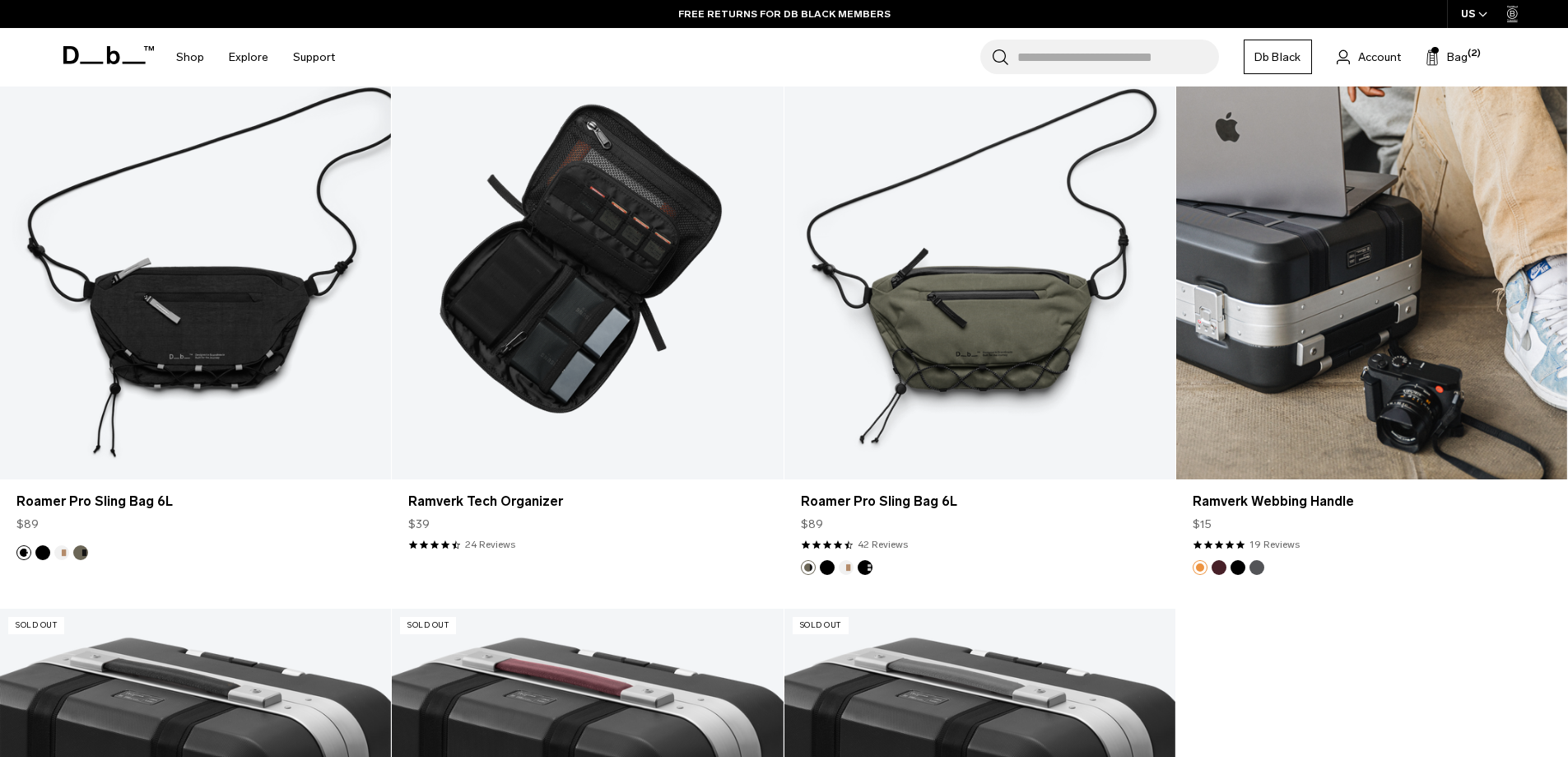
click at [1223, 564] on button "Raspberry" at bounding box center [1220, 568] width 15 height 15
click at [1237, 568] on button "Black Out" at bounding box center [1238, 568] width 15 height 15
click at [1256, 568] on button "Gneiss" at bounding box center [1258, 568] width 15 height 15
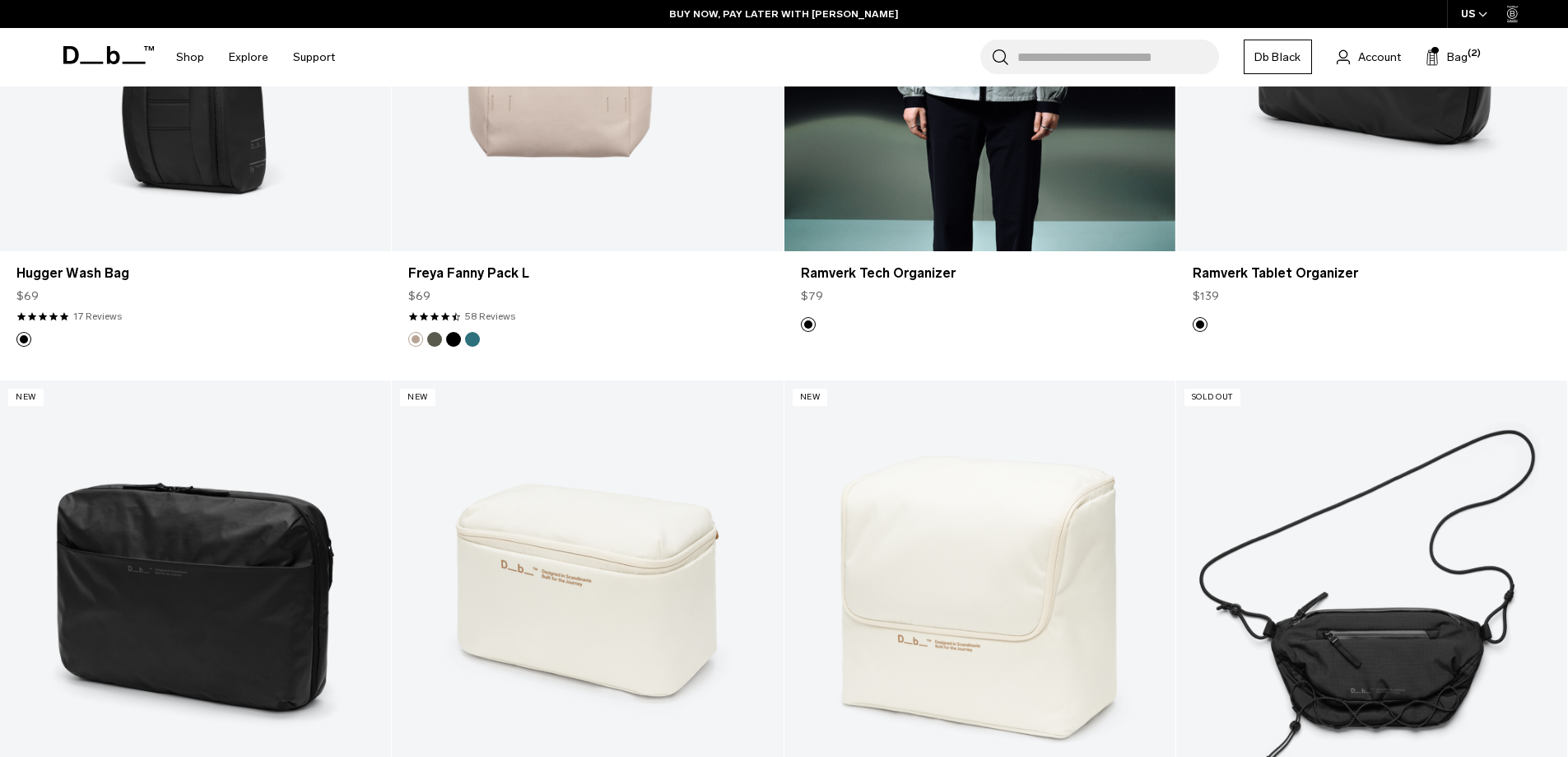
scroll to position [3870, 0]
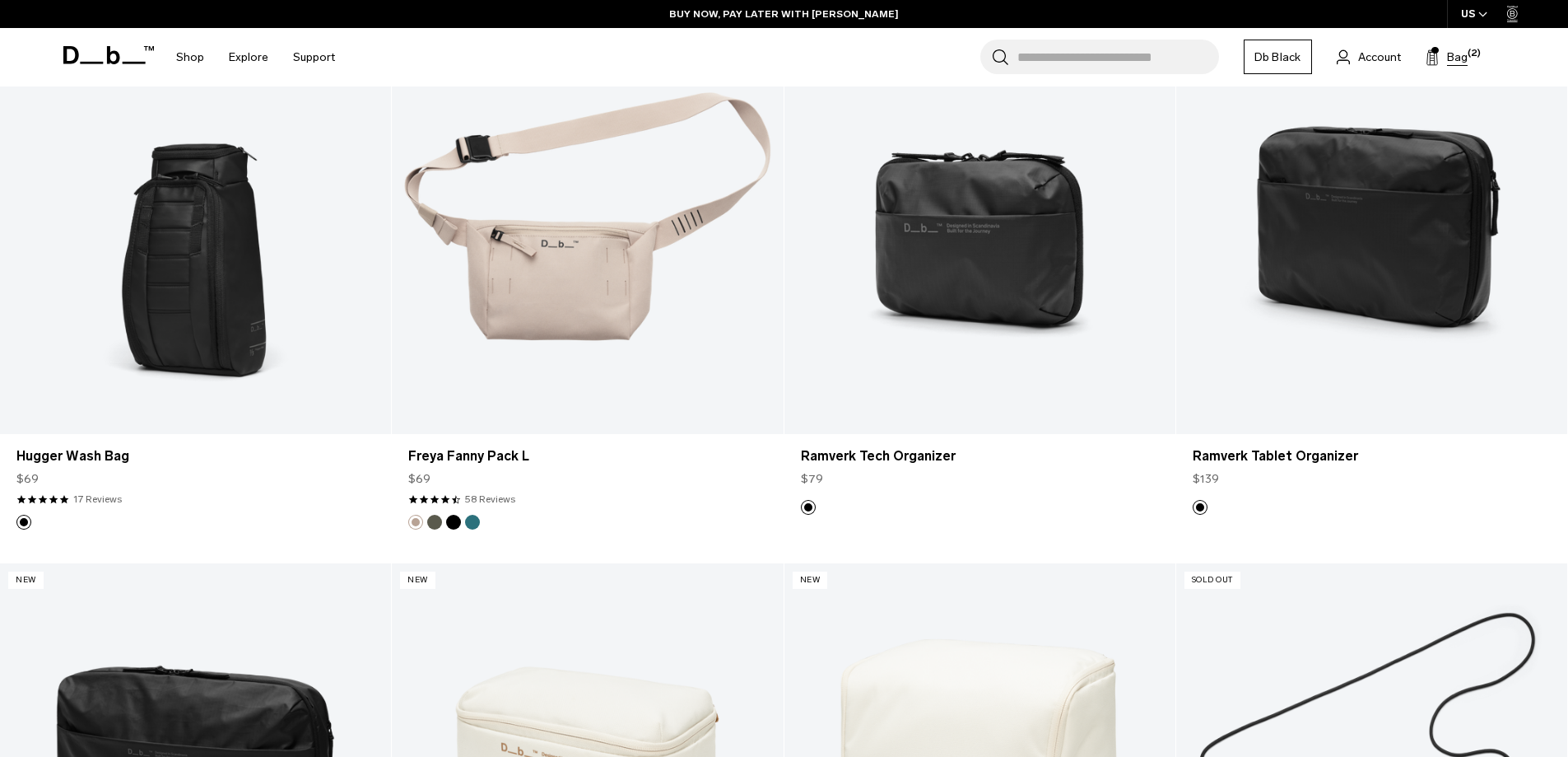
click at [1441, 61] on button "Bag (2)" at bounding box center [1447, 56] width 42 height 19
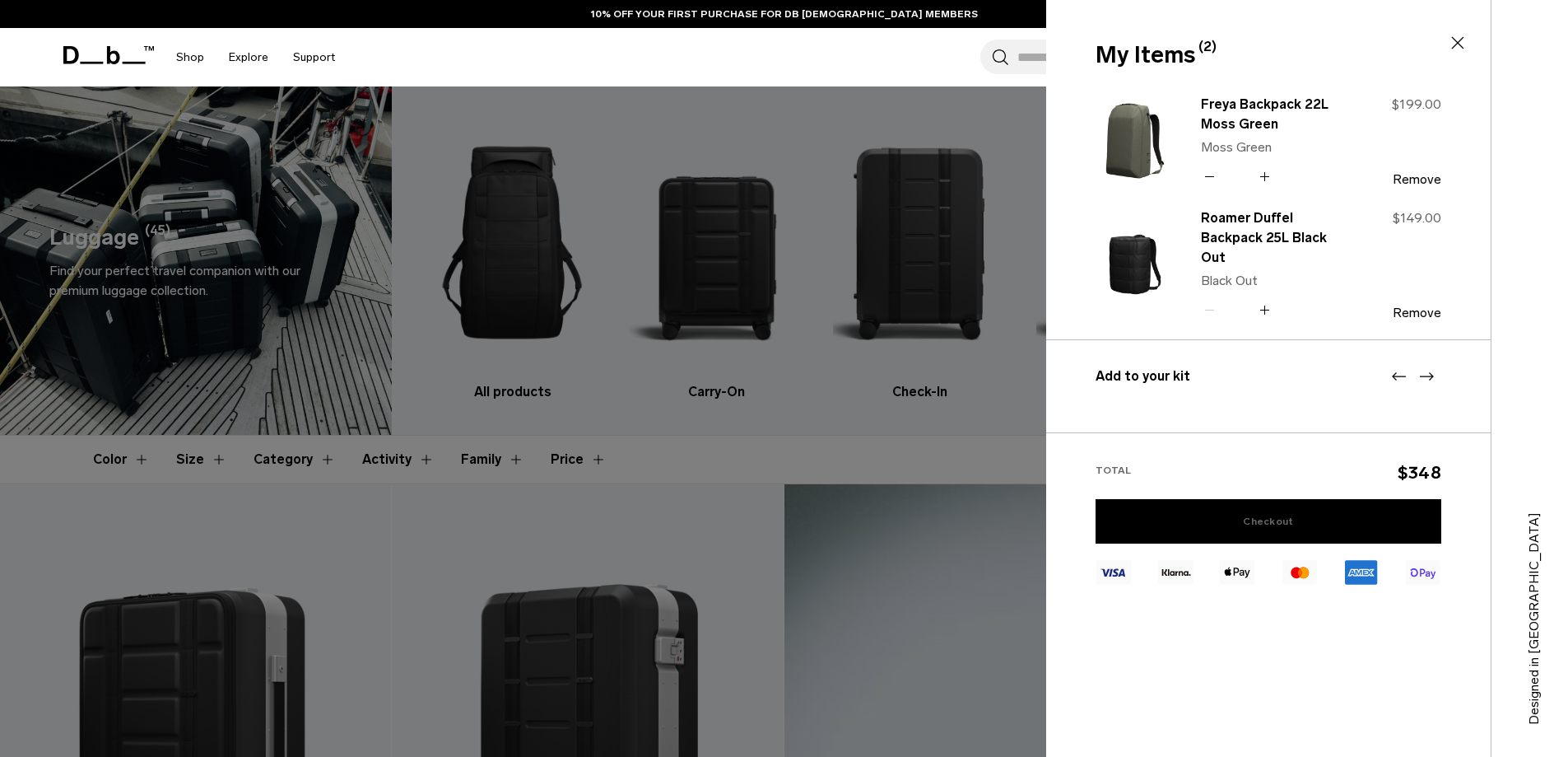
click at [1243, 529] on link "Checkout" at bounding box center [1269, 521] width 346 height 45
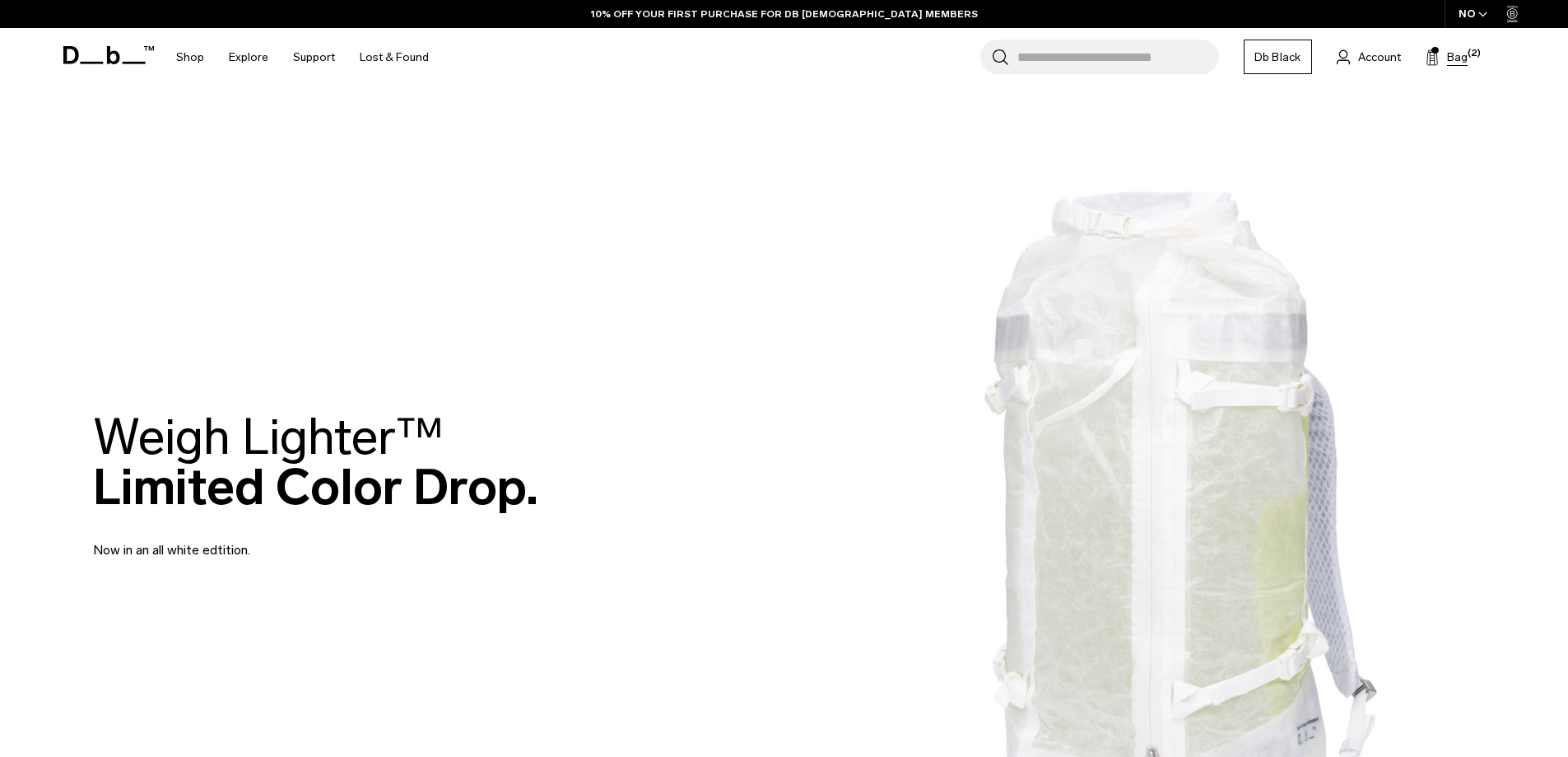
click at [1456, 64] on span "Bag" at bounding box center [1457, 57] width 20 height 17
